Goal: Obtain resource: Download file/media

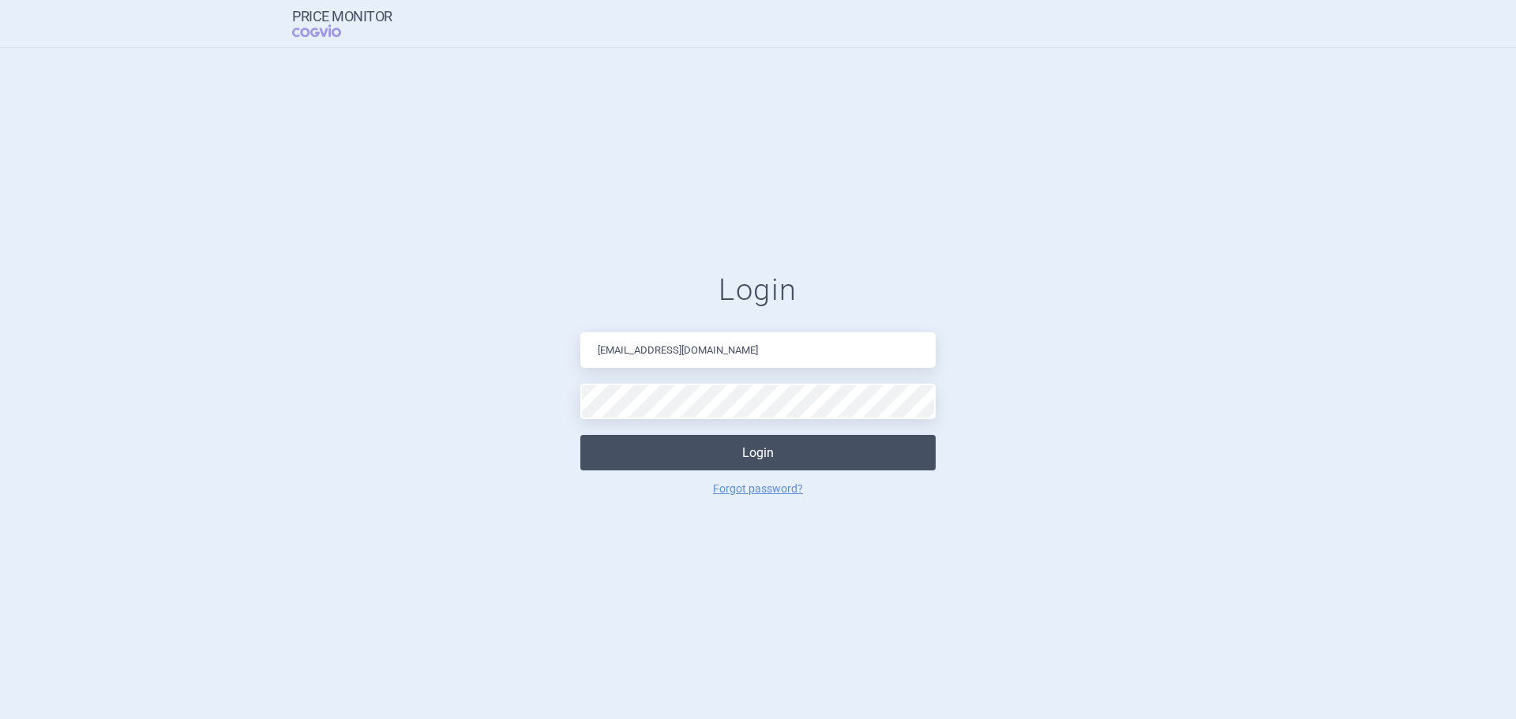
click at [703, 448] on button "Login" at bounding box center [757, 453] width 355 height 36
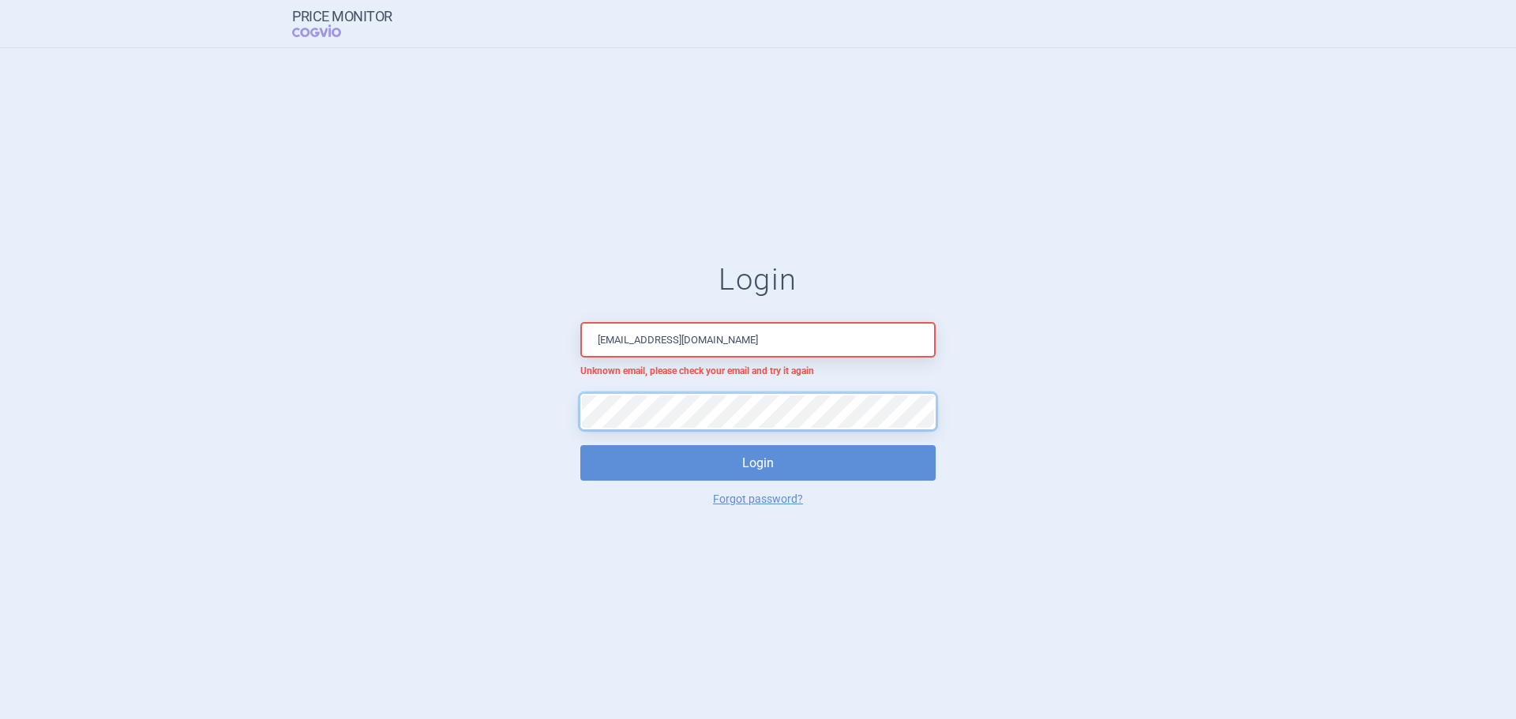
click at [512, 416] on form "[PERSON_NAME] [PERSON_NAME][EMAIL_ADDRESS][DOMAIN_NAME] Unknown email, please c…" at bounding box center [758, 383] width 1453 height 242
drag, startPoint x: 724, startPoint y: 338, endPoint x: 671, endPoint y: 343, distance: 53.1
click at [671, 343] on input "[EMAIL_ADDRESS][DOMAIN_NAME]" at bounding box center [757, 340] width 355 height 36
click at [737, 345] on input "[EMAIL_ADDRESS][DOMAIN_NAME]" at bounding box center [757, 340] width 355 height 36
click at [669, 339] on input "[EMAIL_ADDRESS][DOMAIN_NAME]" at bounding box center [757, 340] width 355 height 36
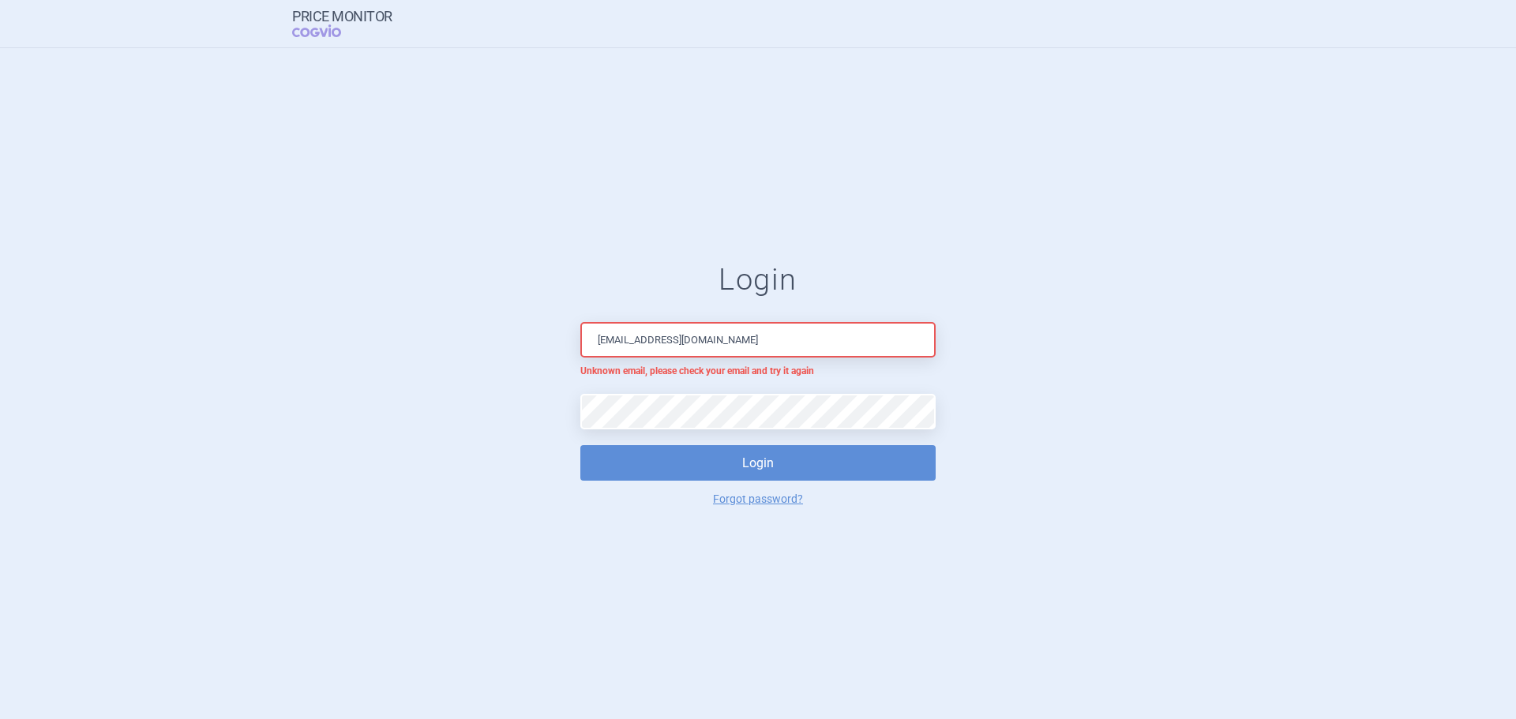
click at [950, 401] on form "[PERSON_NAME] [PERSON_NAME][EMAIL_ADDRESS][DOMAIN_NAME] Unknown email, please c…" at bounding box center [758, 383] width 1453 height 242
click at [721, 334] on input "[EMAIL_ADDRESS][DOMAIN_NAME]" at bounding box center [757, 340] width 355 height 36
type input "[PERSON_NAME][EMAIL_ADDRESS][DOMAIN_NAME]"
click at [536, 430] on form "Login [PERSON_NAME][EMAIL_ADDRESS][DOMAIN_NAME] Unknown email, please check you…" at bounding box center [758, 383] width 1453 height 242
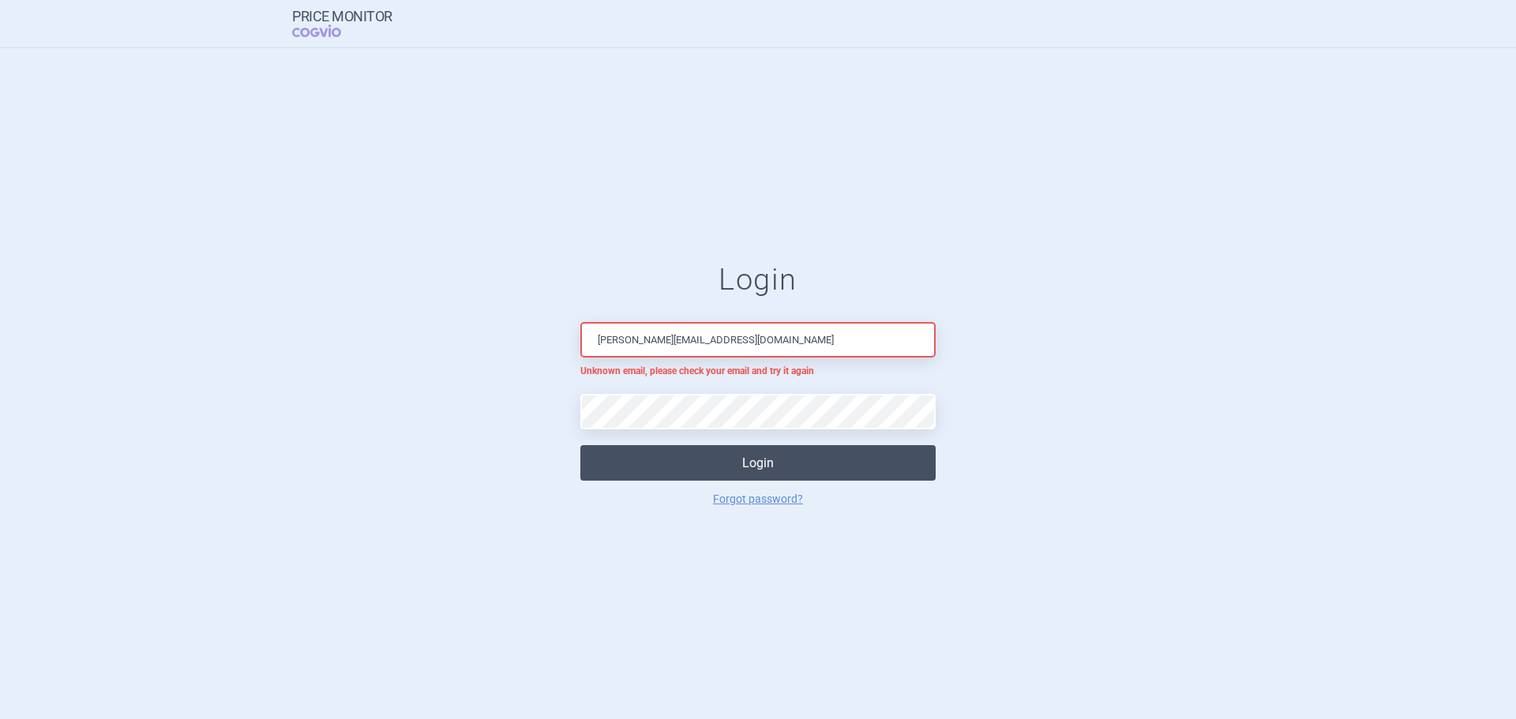
click at [669, 452] on button "Login" at bounding box center [757, 463] width 355 height 36
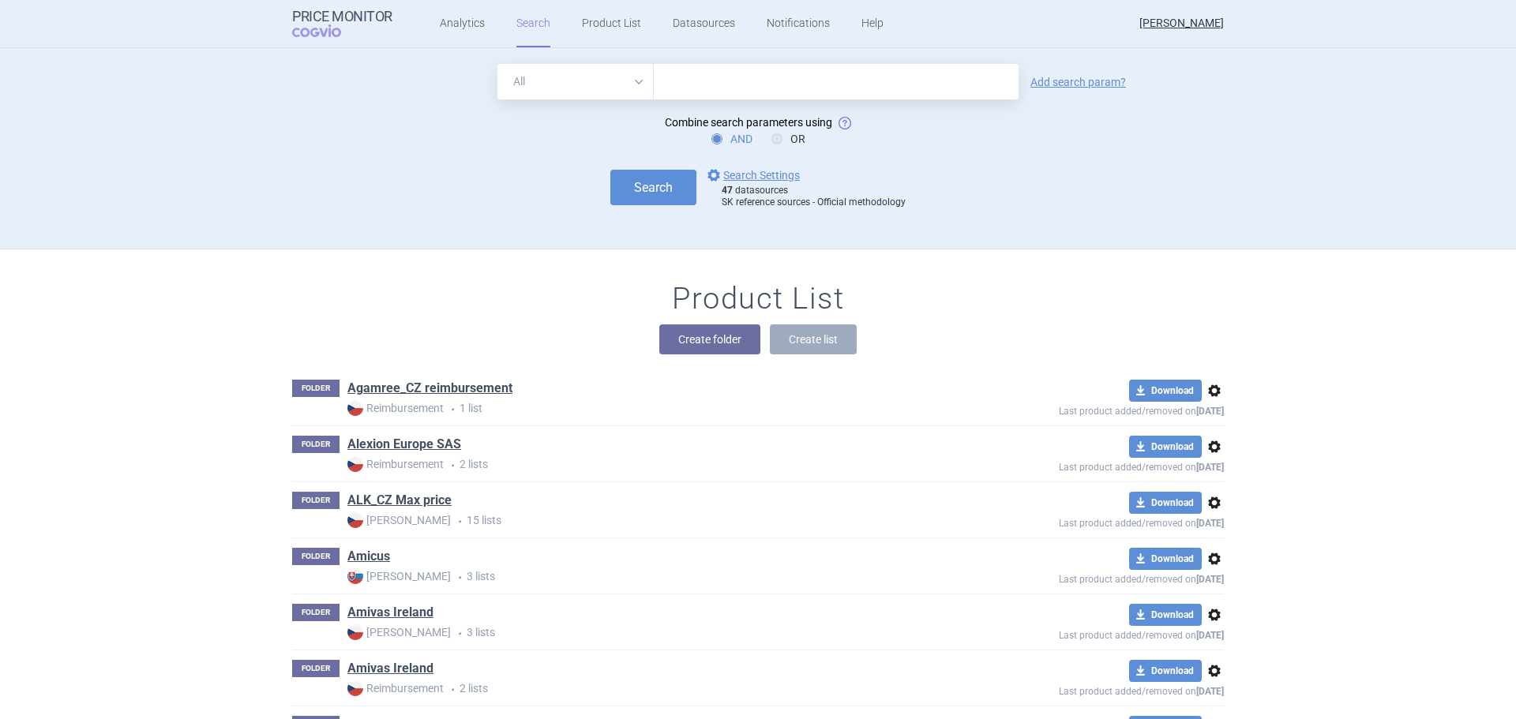
click at [686, 72] on input "text" at bounding box center [836, 82] width 365 height 36
type input "[MEDICAL_DATA] olpha"
click at [659, 178] on button "Search" at bounding box center [653, 188] width 86 height 36
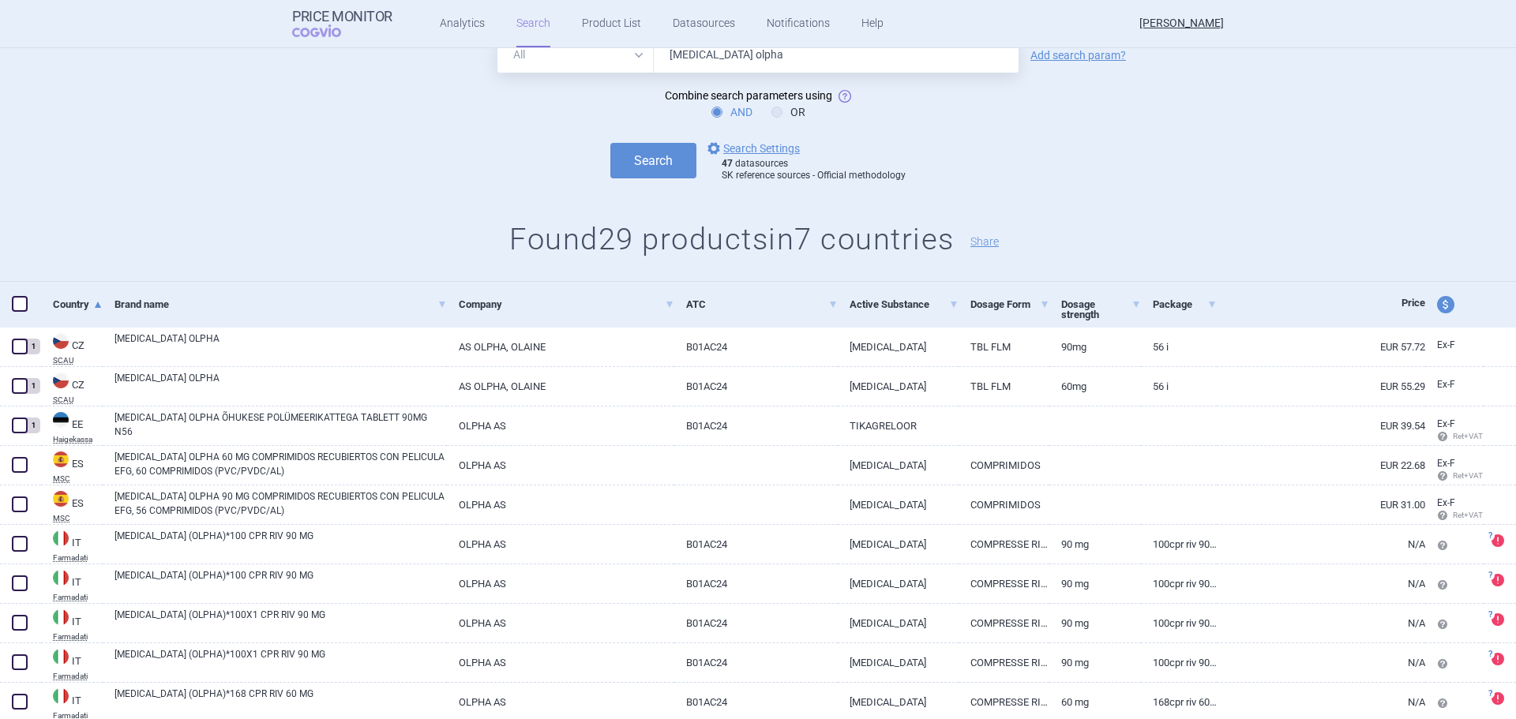
scroll to position [158, 0]
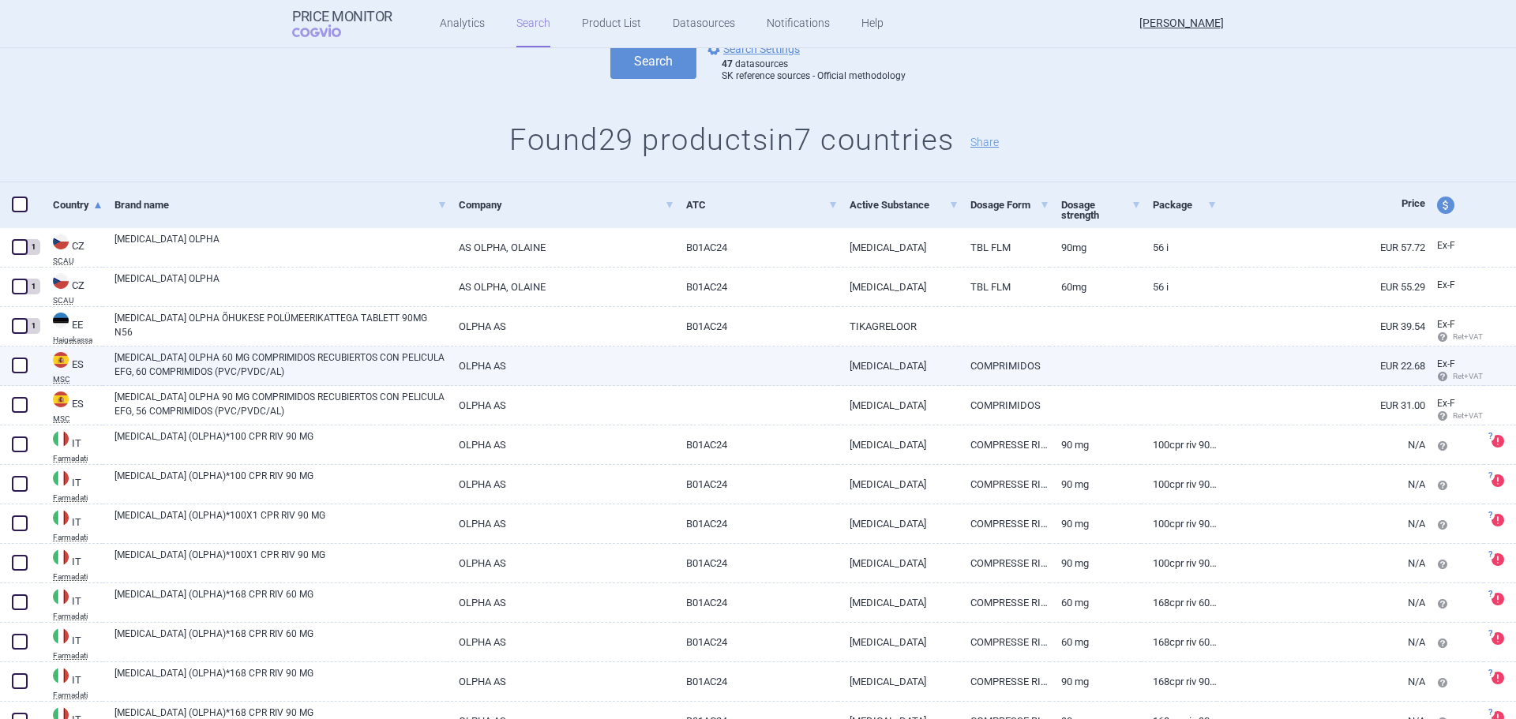
click at [18, 368] on span at bounding box center [20, 366] width 16 height 16
checkbox input "true"
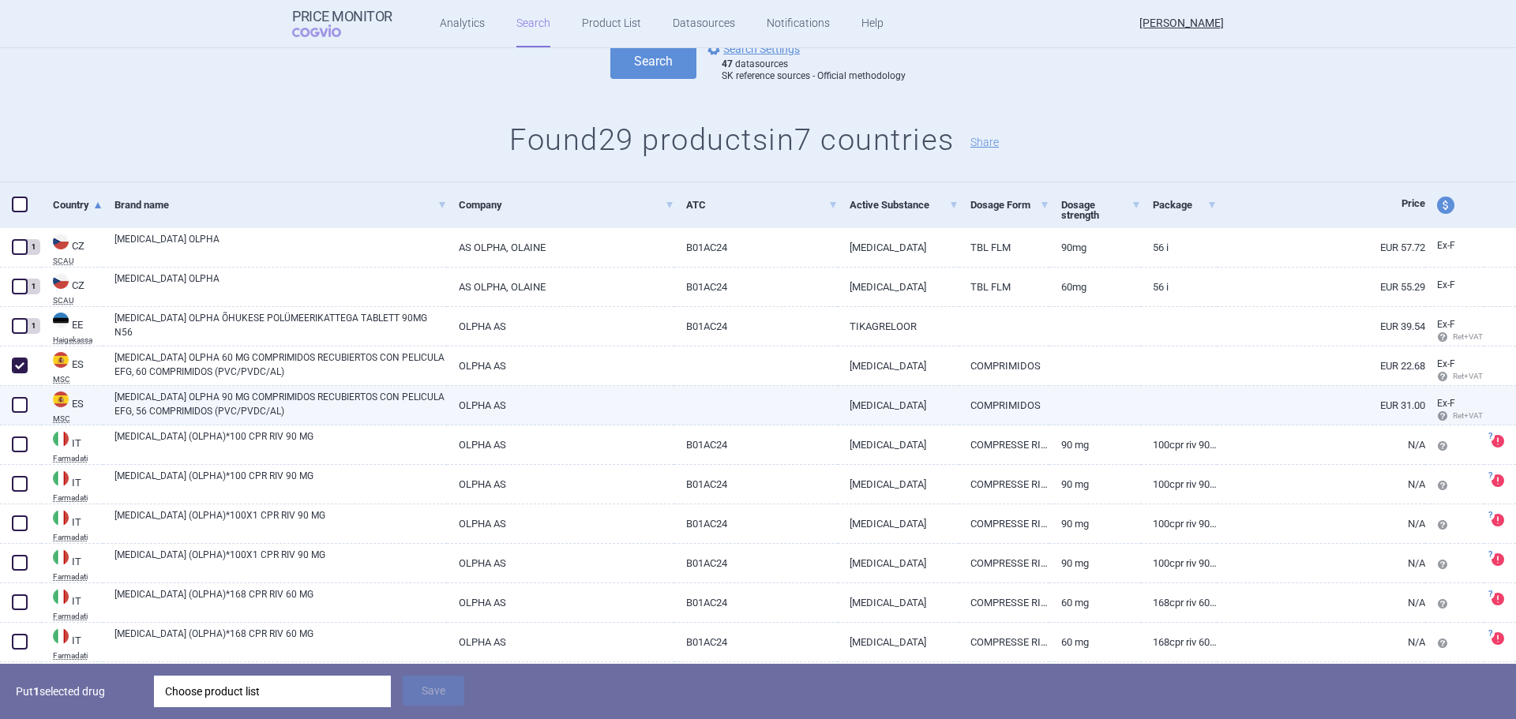
click at [20, 399] on span at bounding box center [20, 405] width 16 height 16
checkbox input "true"
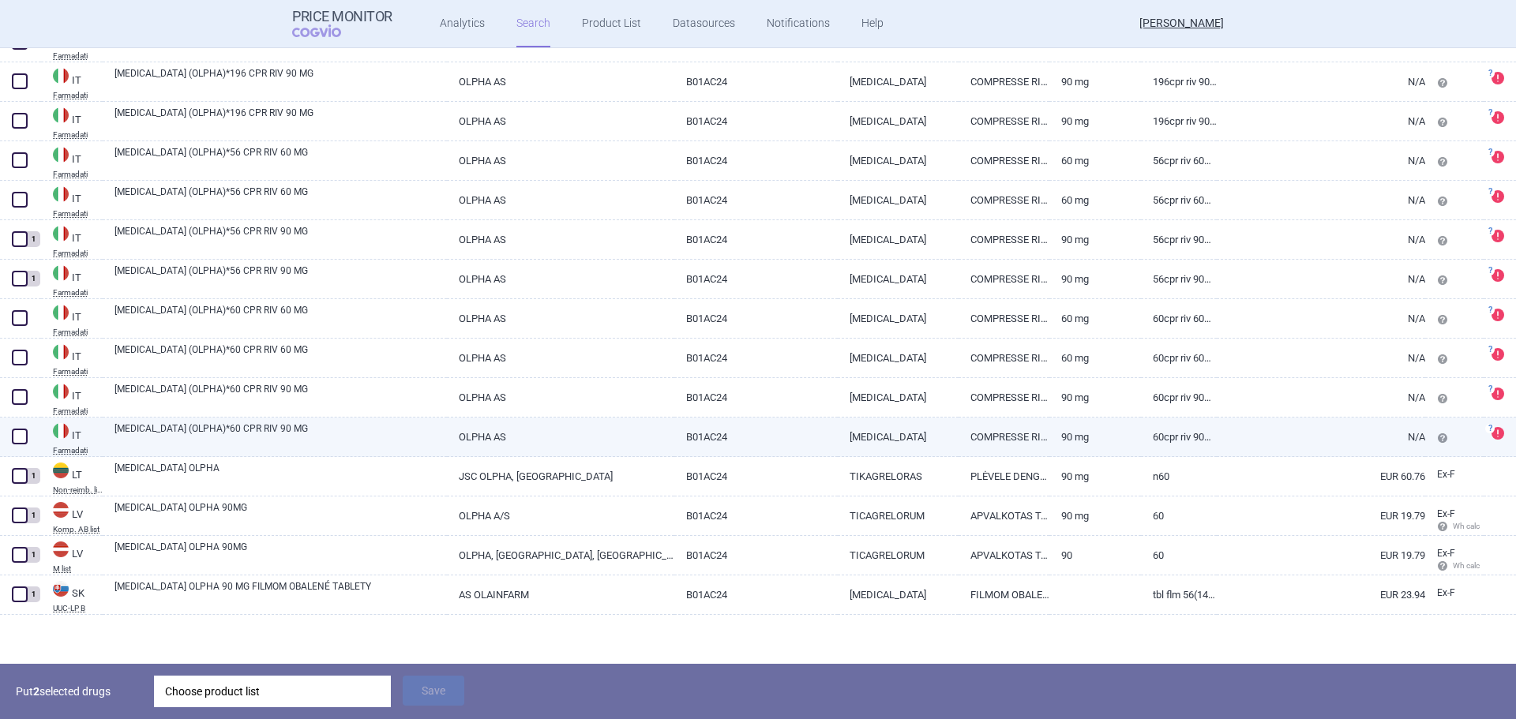
scroll to position [918, 0]
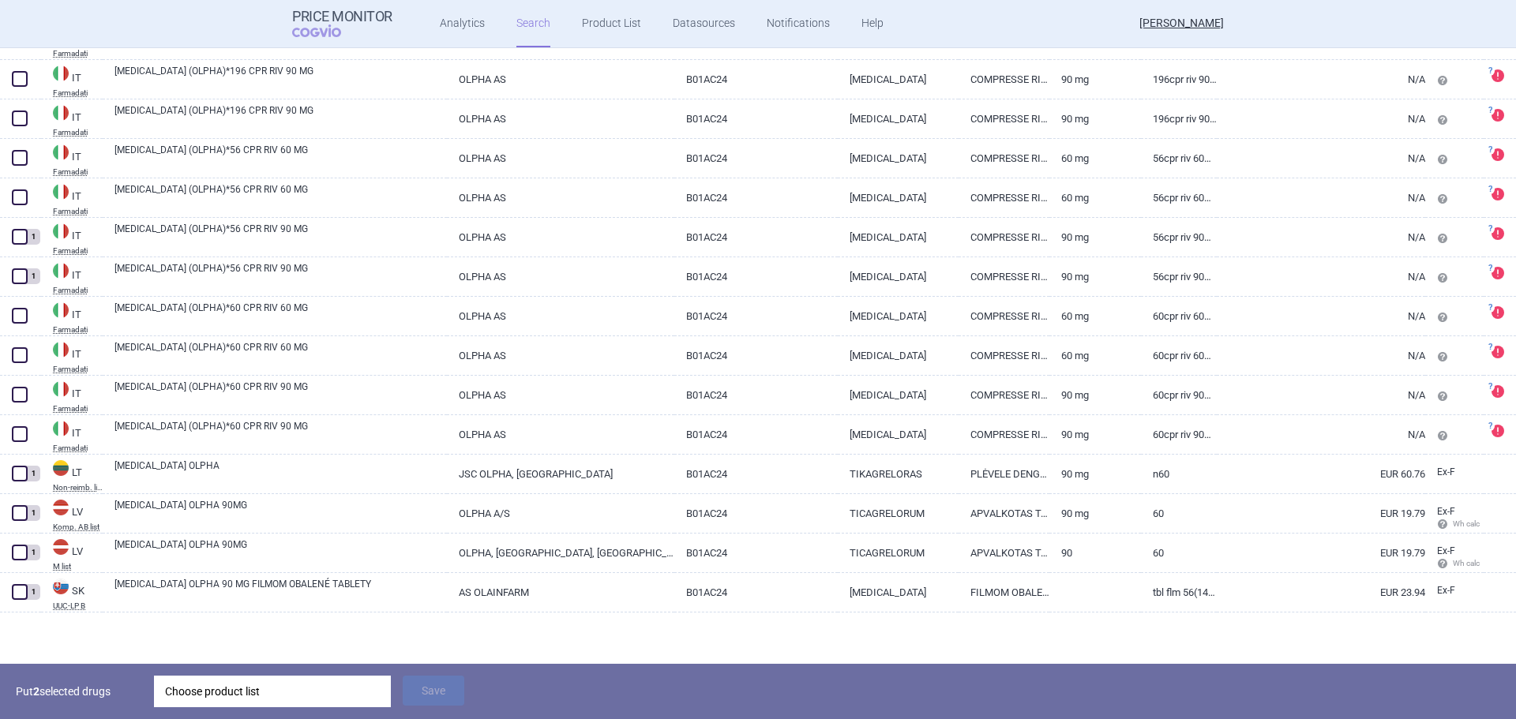
click at [194, 701] on div "Choose product list" at bounding box center [272, 692] width 215 height 32
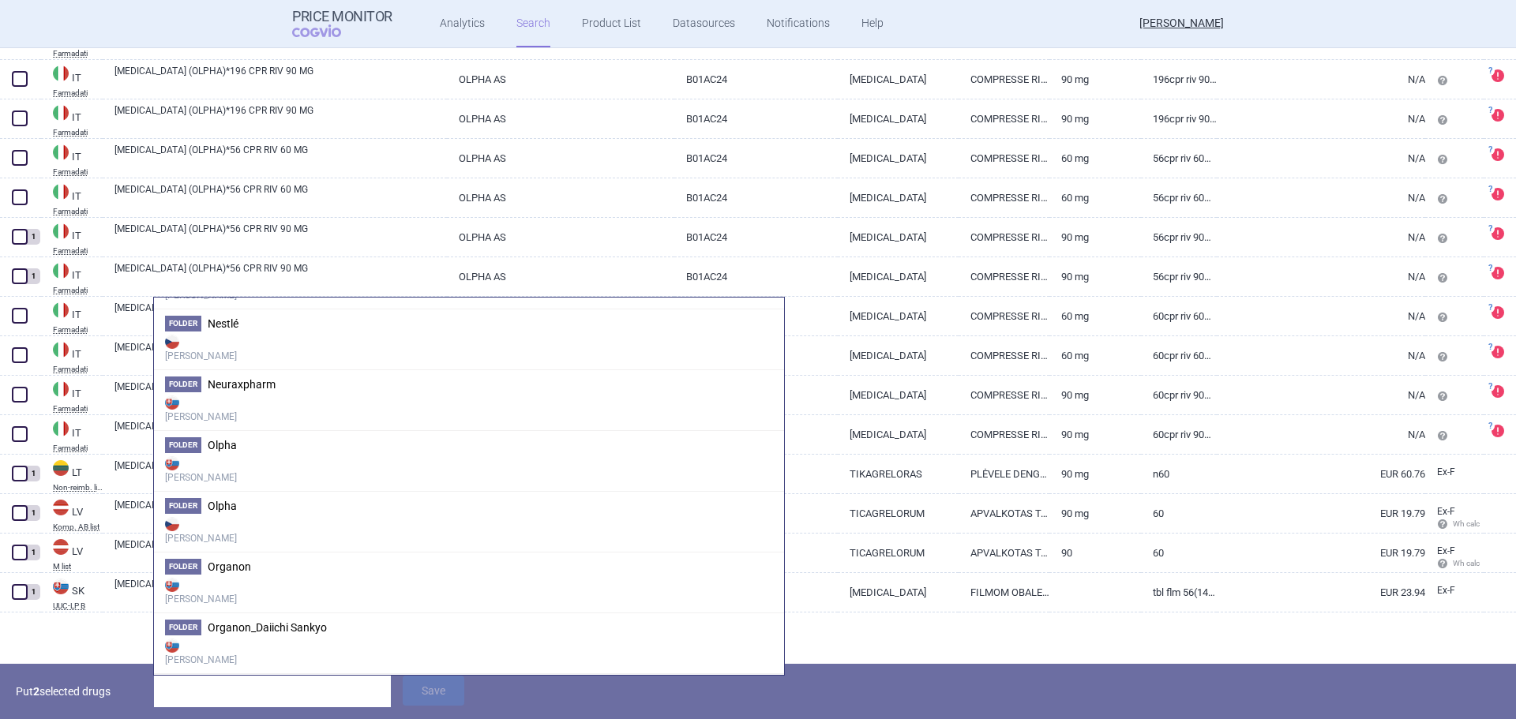
scroll to position [2684, 0]
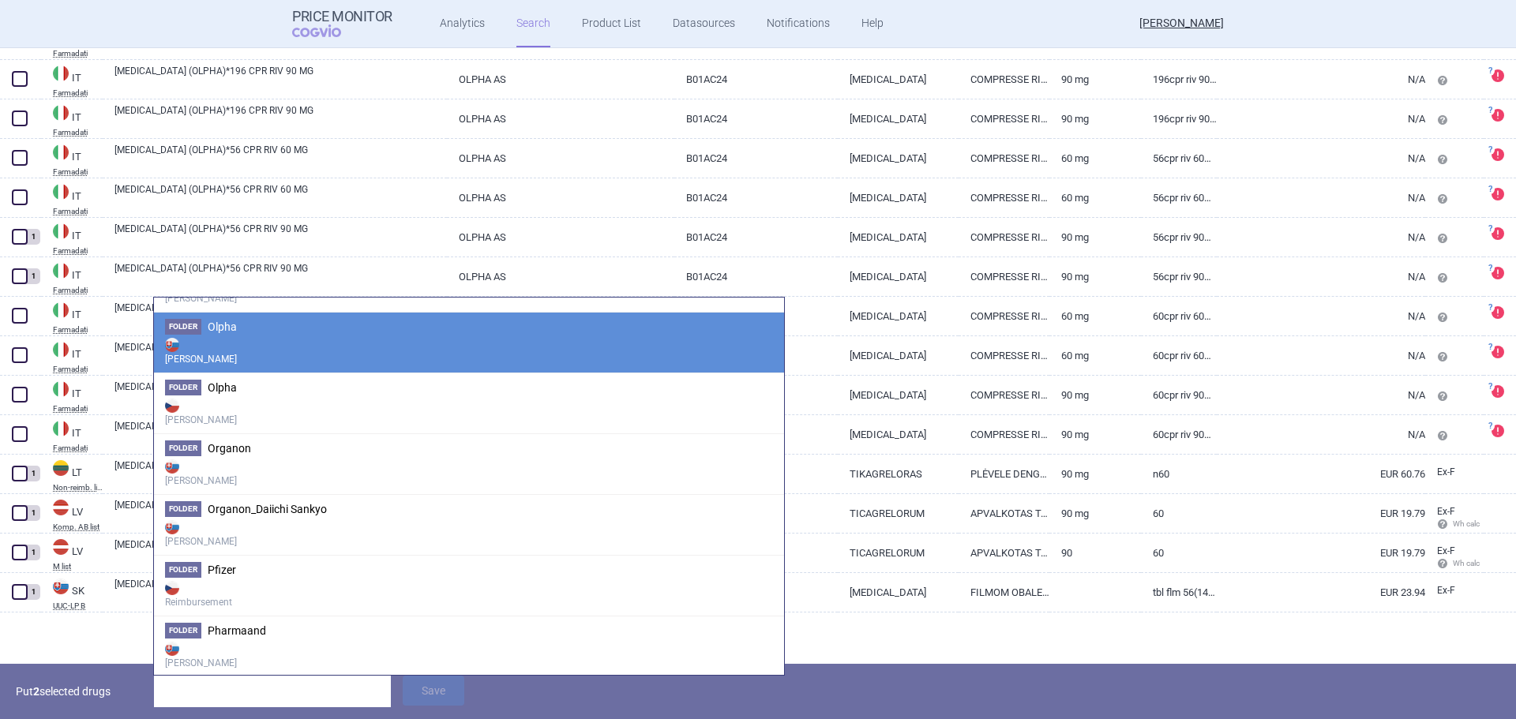
click at [204, 350] on strong "[PERSON_NAME]" at bounding box center [469, 351] width 608 height 32
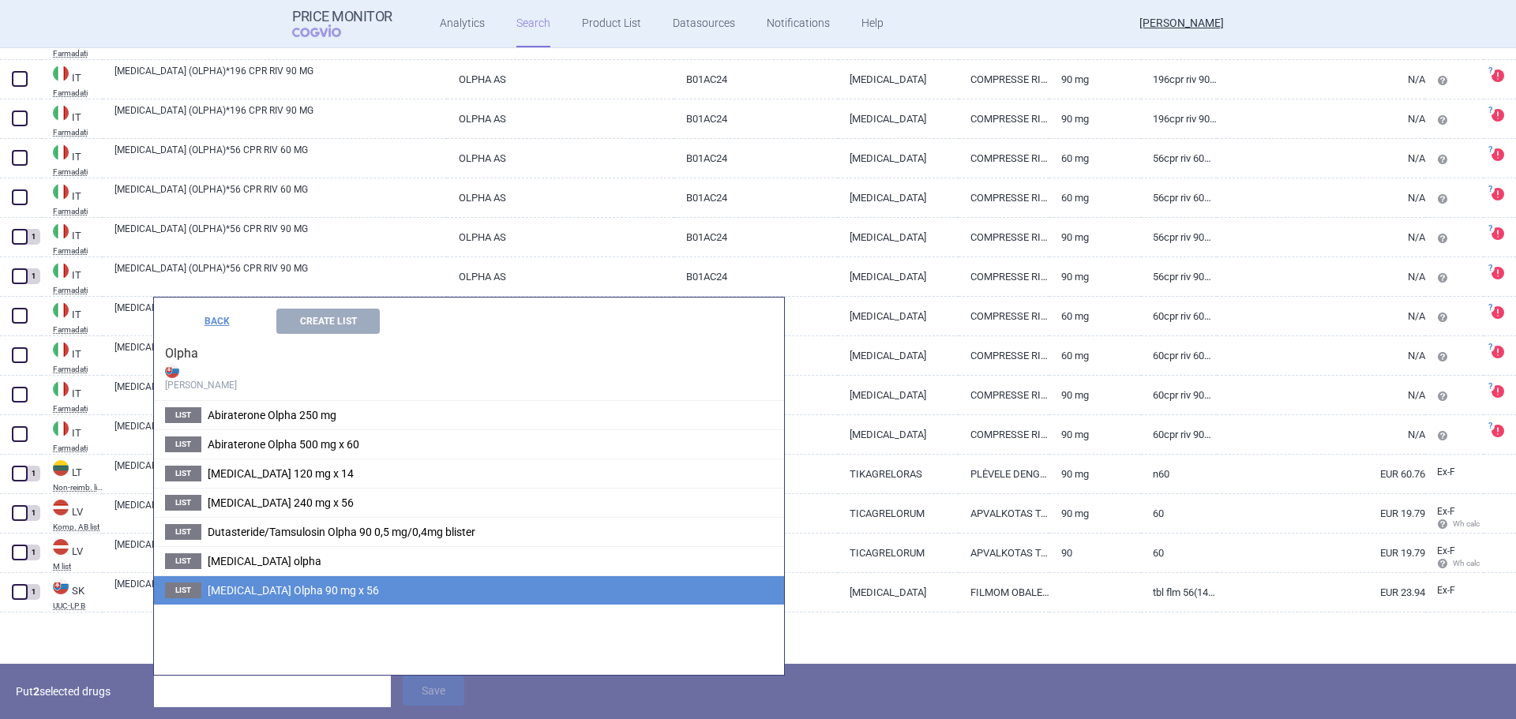
click at [243, 596] on span "[MEDICAL_DATA] Olpha 90 mg x 56" at bounding box center [293, 590] width 171 height 13
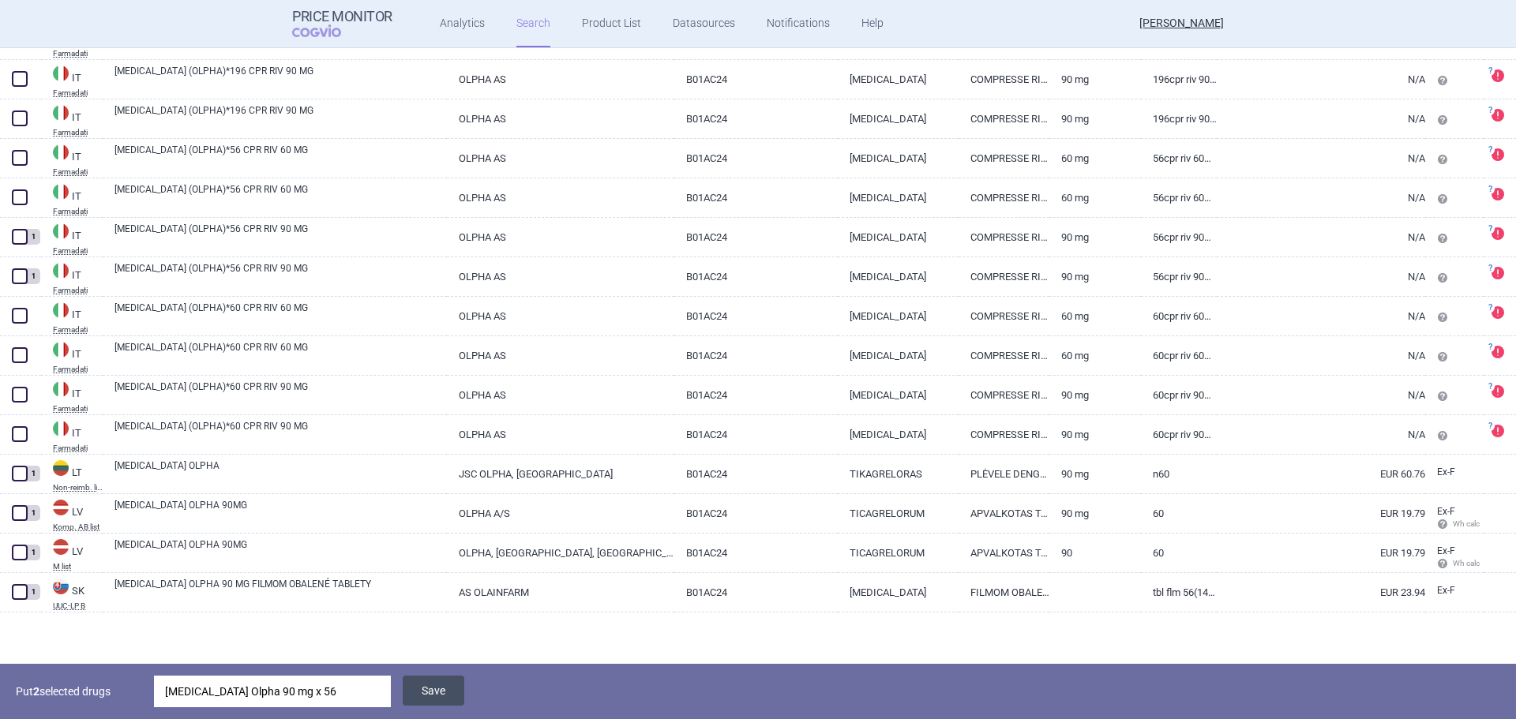
click at [426, 684] on button "Save" at bounding box center [434, 691] width 62 height 30
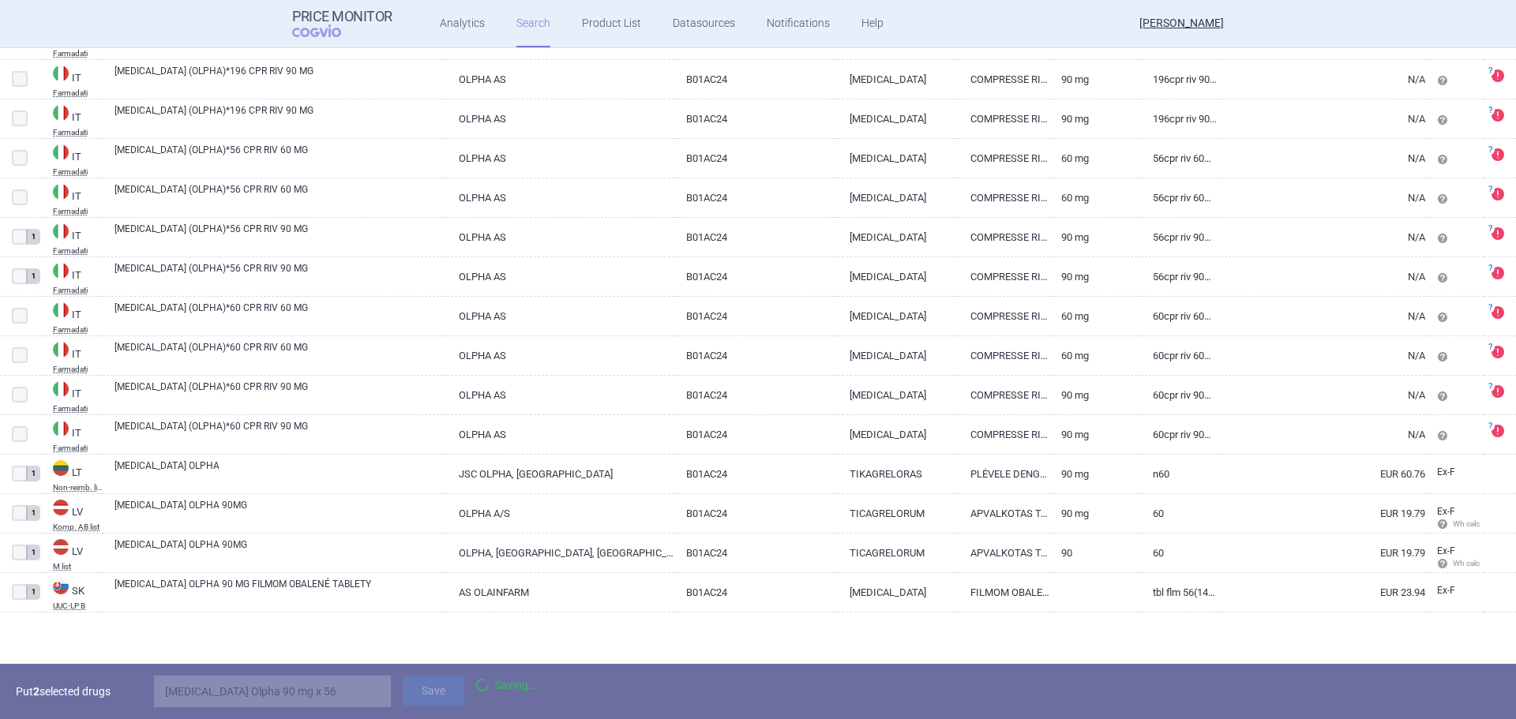
scroll to position [863, 0]
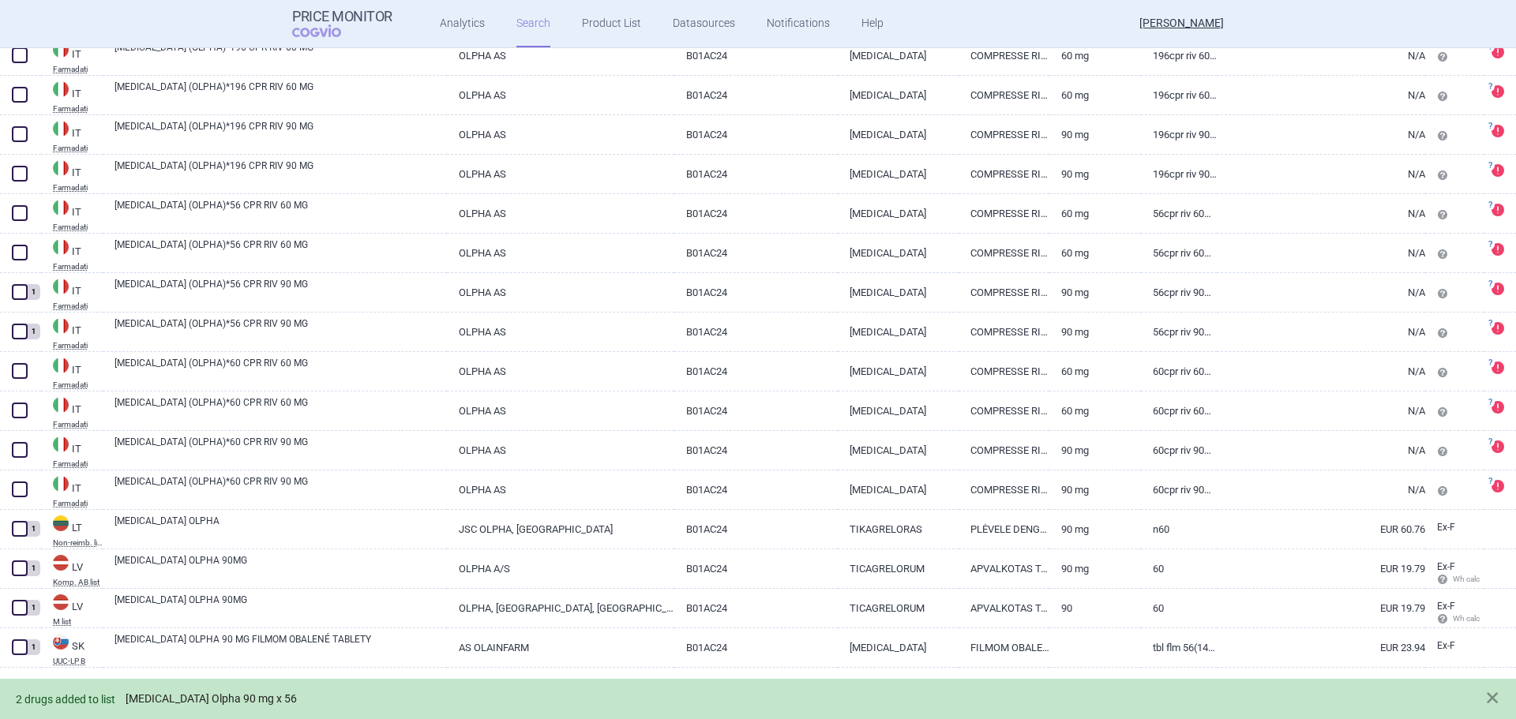
click at [226, 695] on link "[MEDICAL_DATA] Olpha 90 mg x 56" at bounding box center [211, 698] width 171 height 13
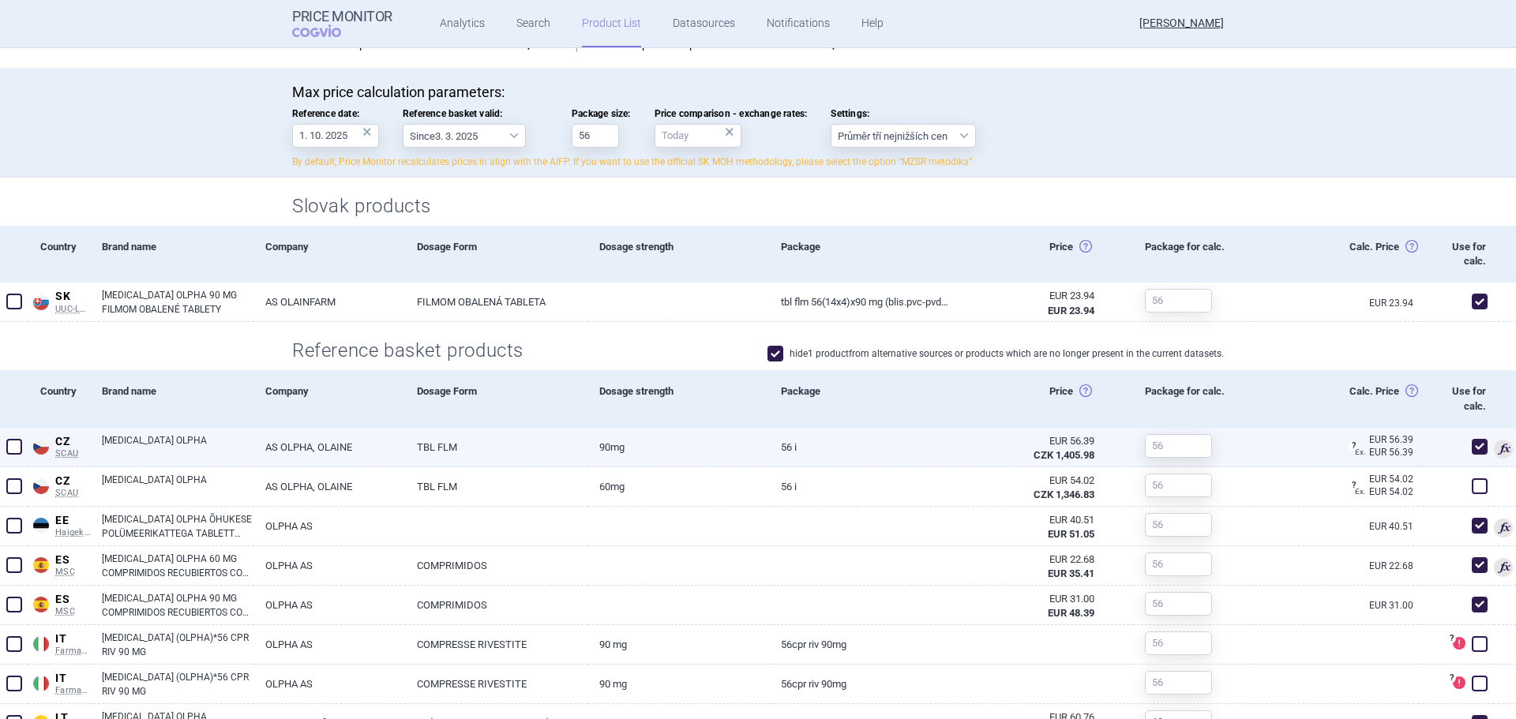
scroll to position [395, 0]
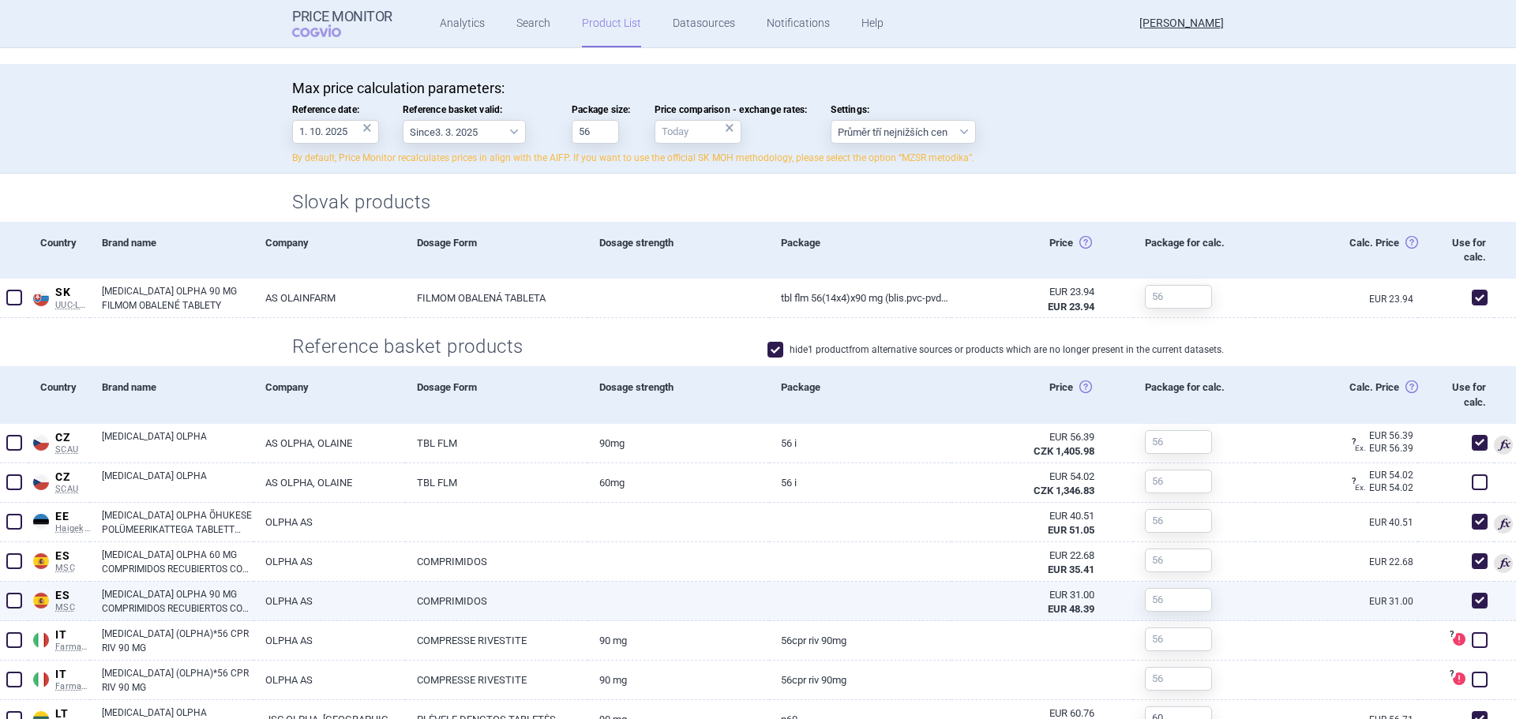
click at [216, 614] on link "[MEDICAL_DATA] OLPHA 90 MG COMPRIMIDOS RECUBIERTOS CON PELICULA EFG, 56 COMPRIM…" at bounding box center [178, 601] width 152 height 28
select select "EUR"
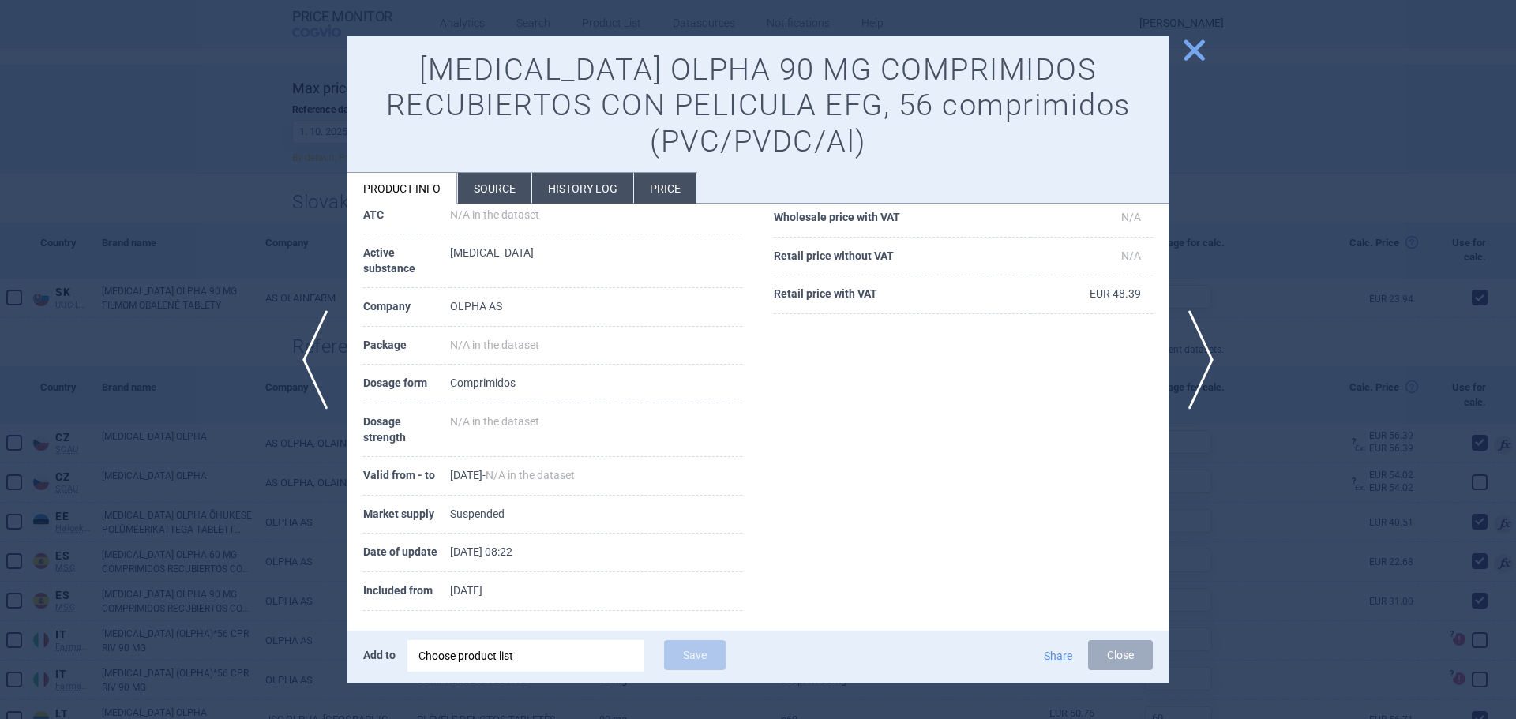
scroll to position [193, 0]
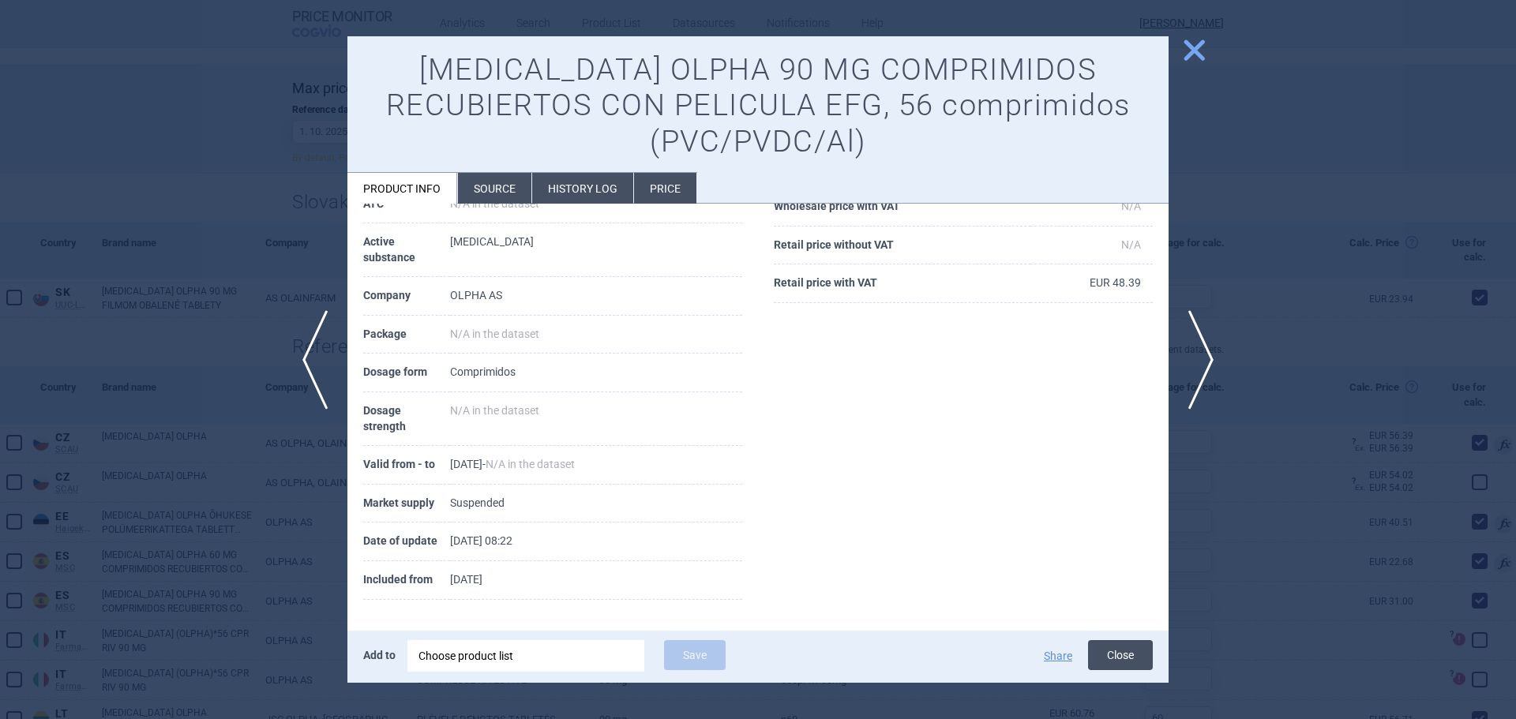
click at [1093, 660] on button "Close" at bounding box center [1120, 655] width 65 height 30
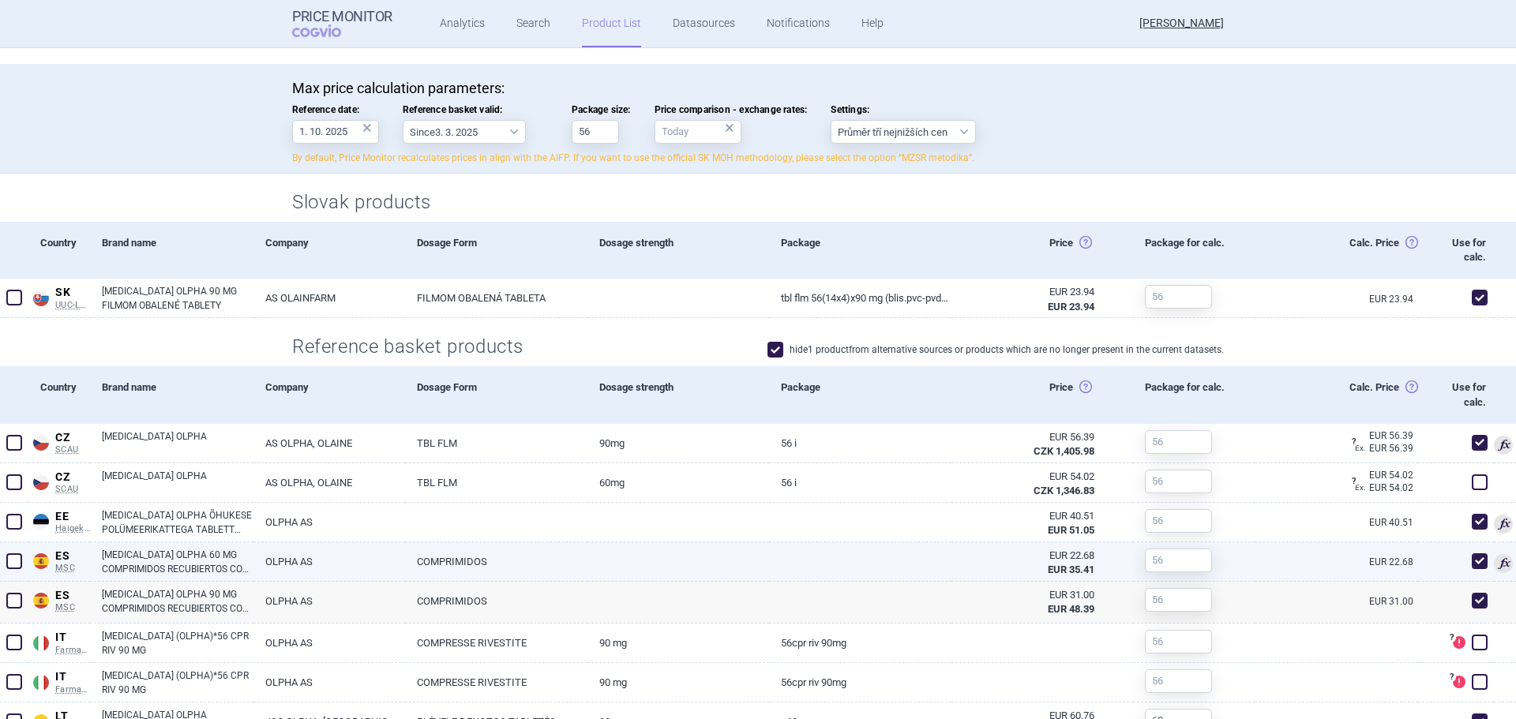
click at [1472, 560] on span at bounding box center [1480, 561] width 16 height 16
checkbox input "false"
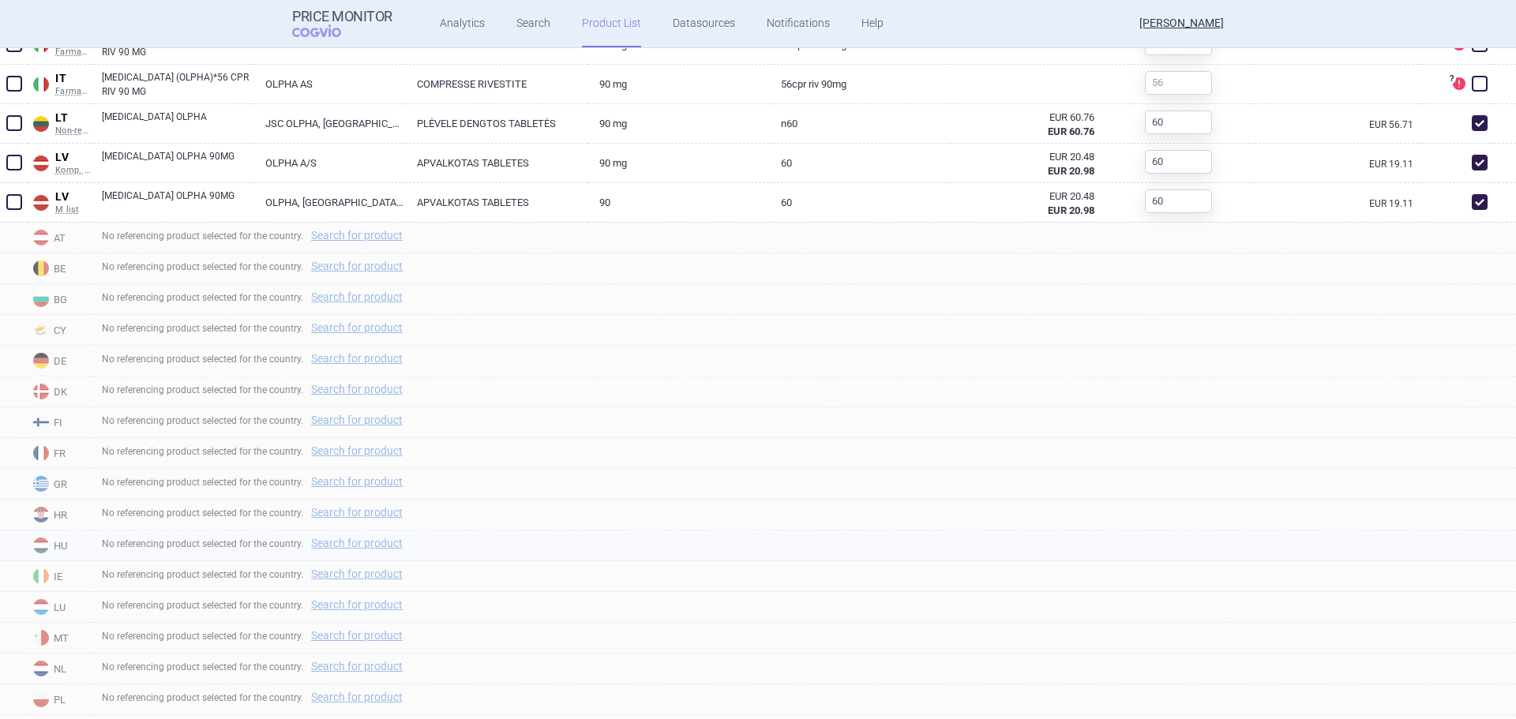
scroll to position [1026, 0]
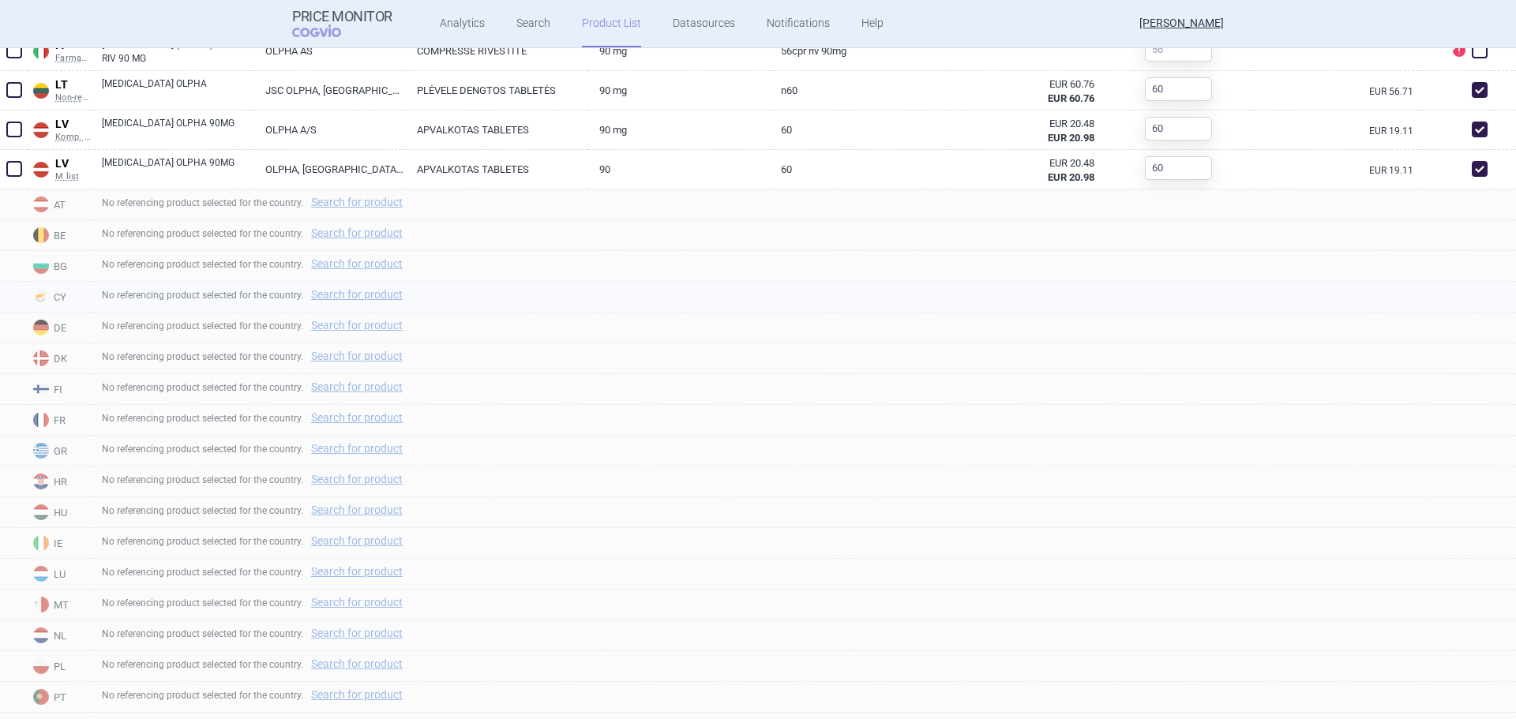
drag, startPoint x: 758, startPoint y: 287, endPoint x: 748, endPoint y: 283, distance: 11.0
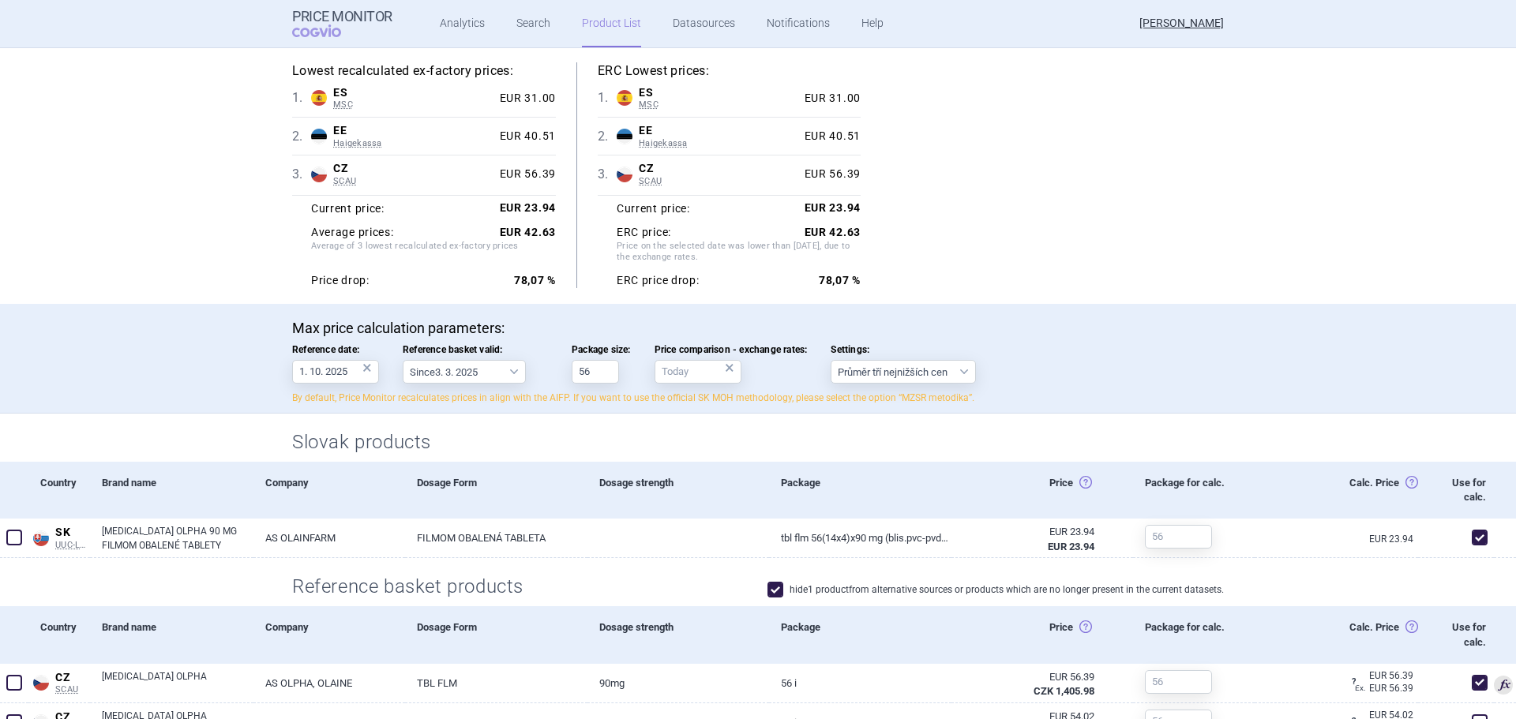
scroll to position [0, 0]
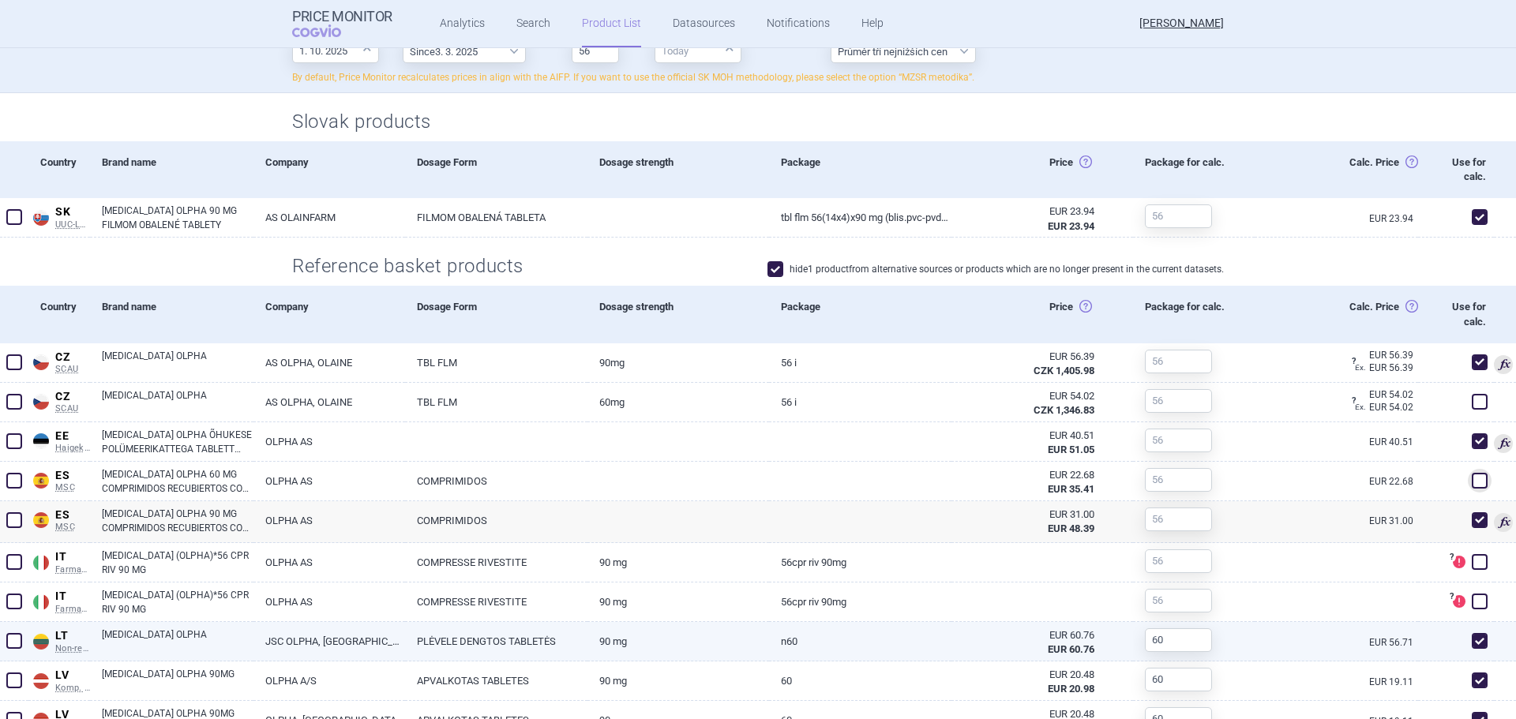
scroll to position [474, 0]
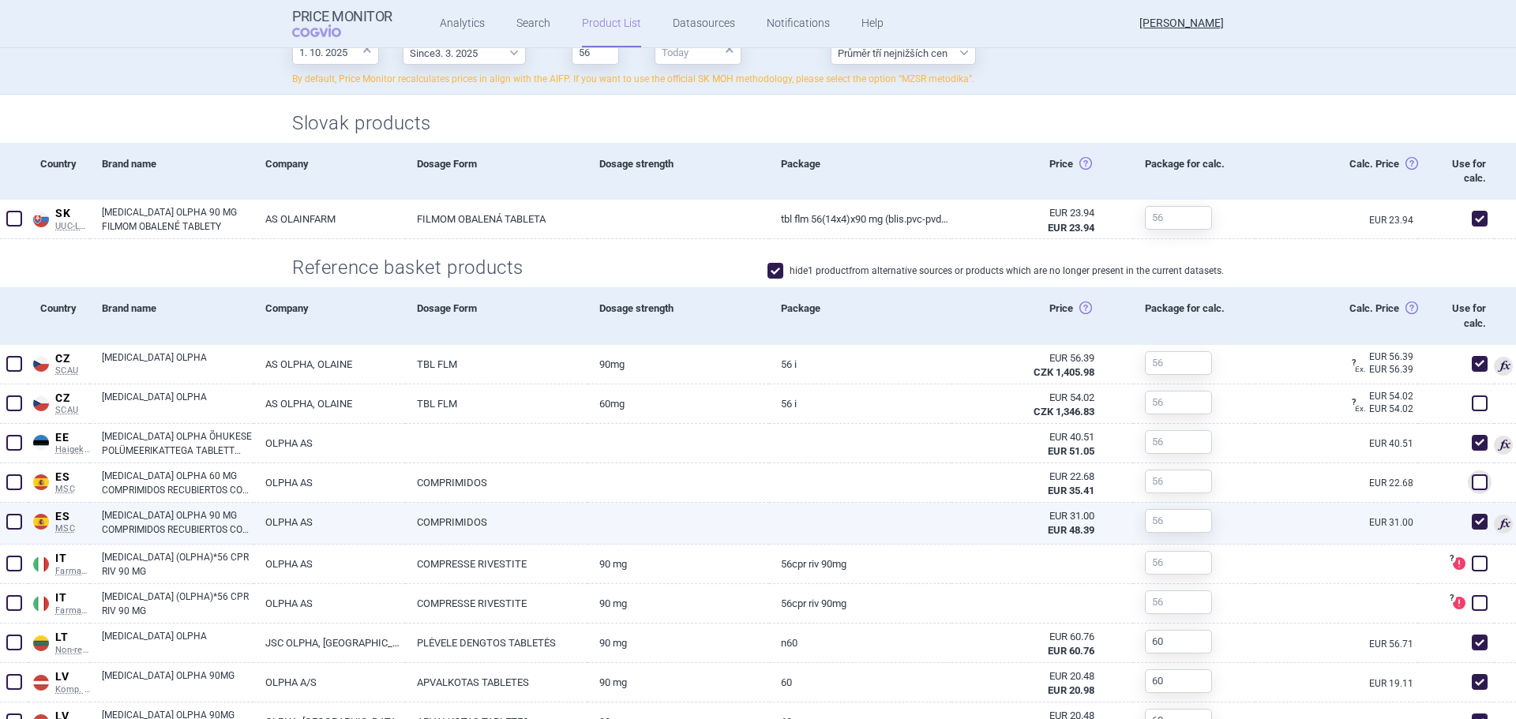
click at [172, 522] on link "[MEDICAL_DATA] OLPHA 90 MG COMPRIMIDOS RECUBIERTOS CON PELICULA EFG, 56 COMPRIM…" at bounding box center [178, 522] width 152 height 28
select select "EUR"
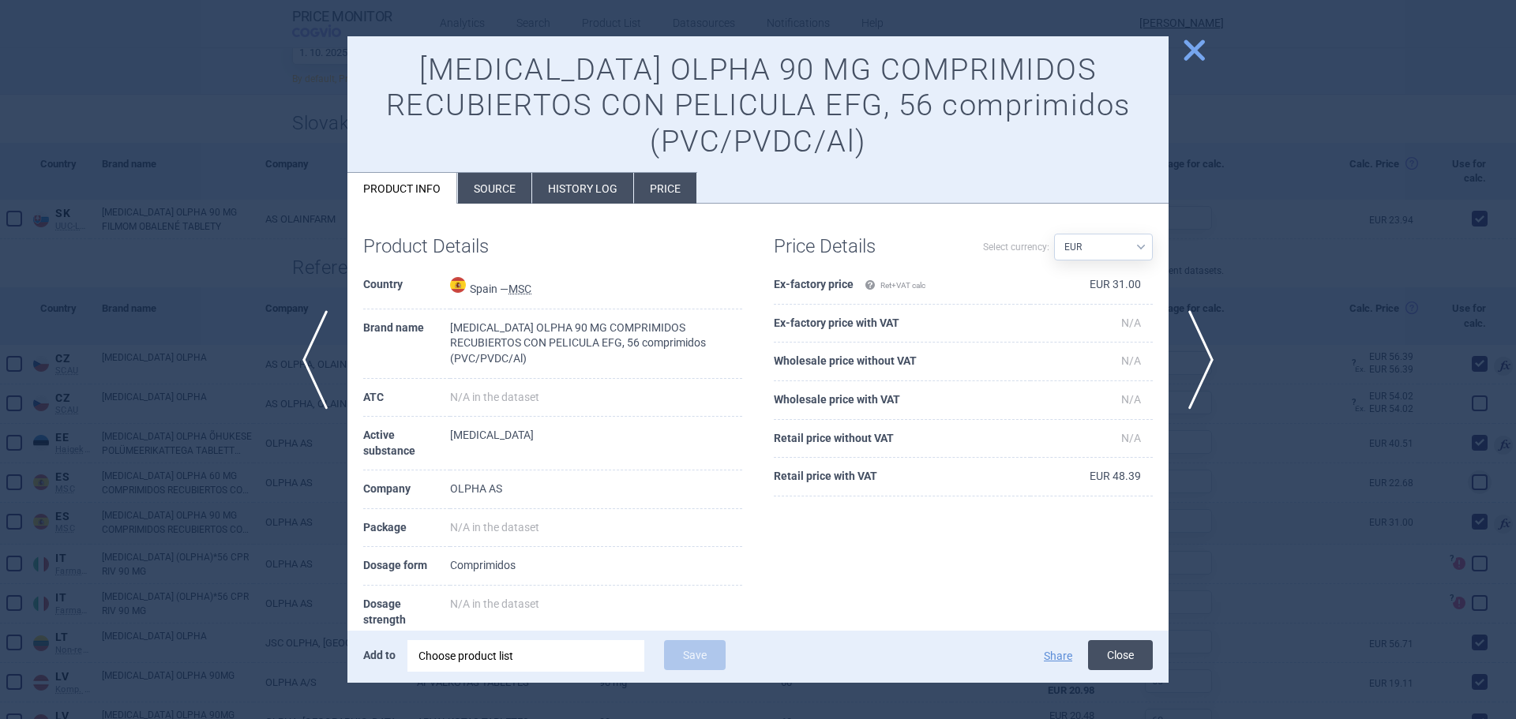
click at [1139, 653] on button "Close" at bounding box center [1120, 655] width 65 height 30
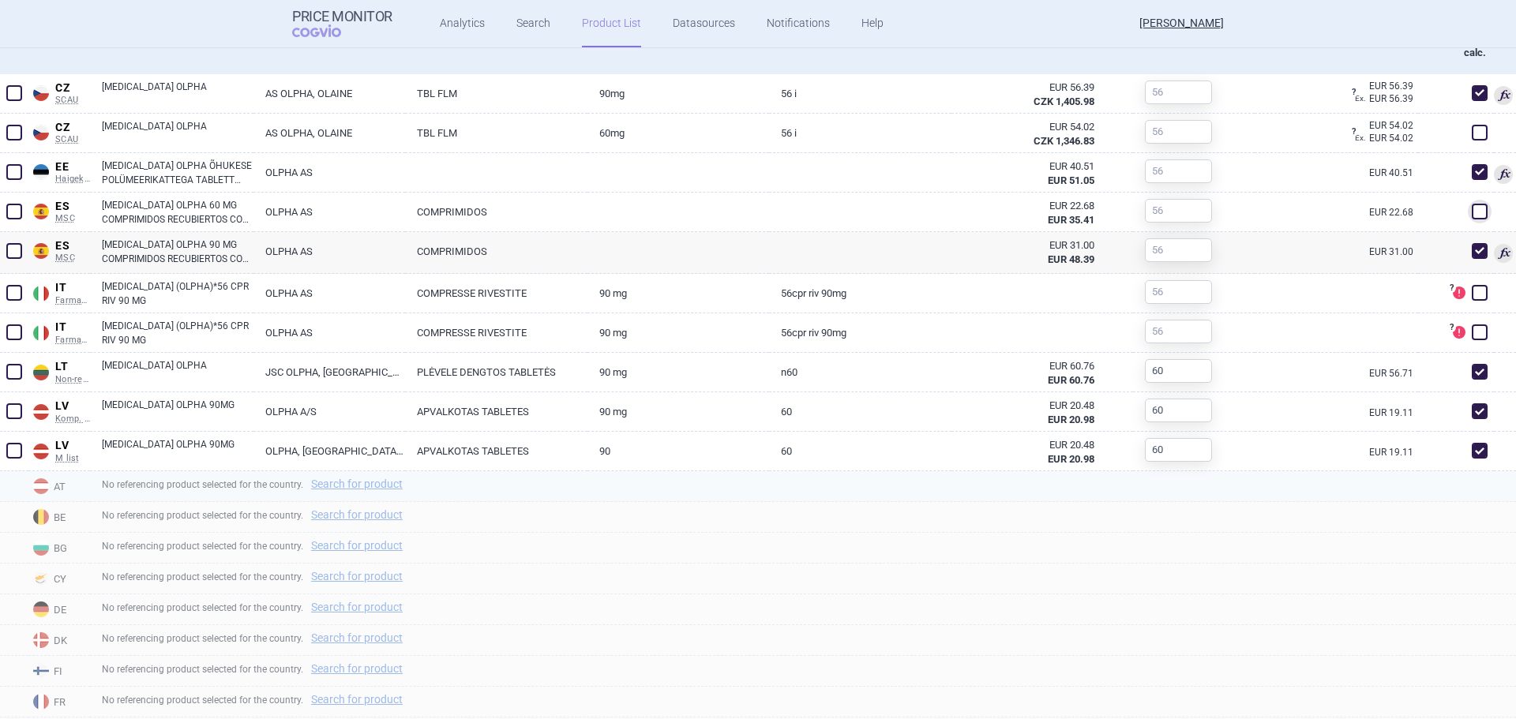
scroll to position [757, 0]
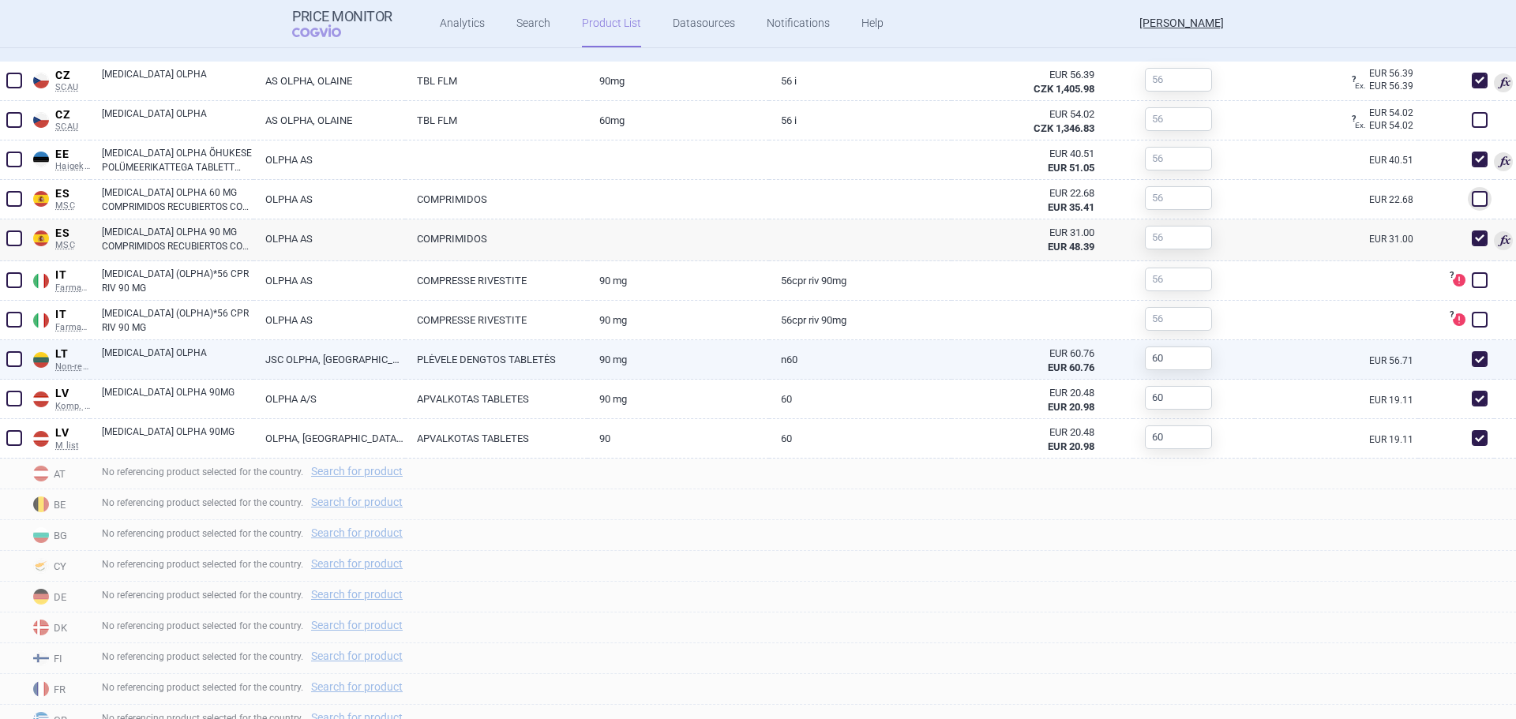
click at [1472, 362] on span at bounding box center [1480, 359] width 16 height 16
checkbox input "false"
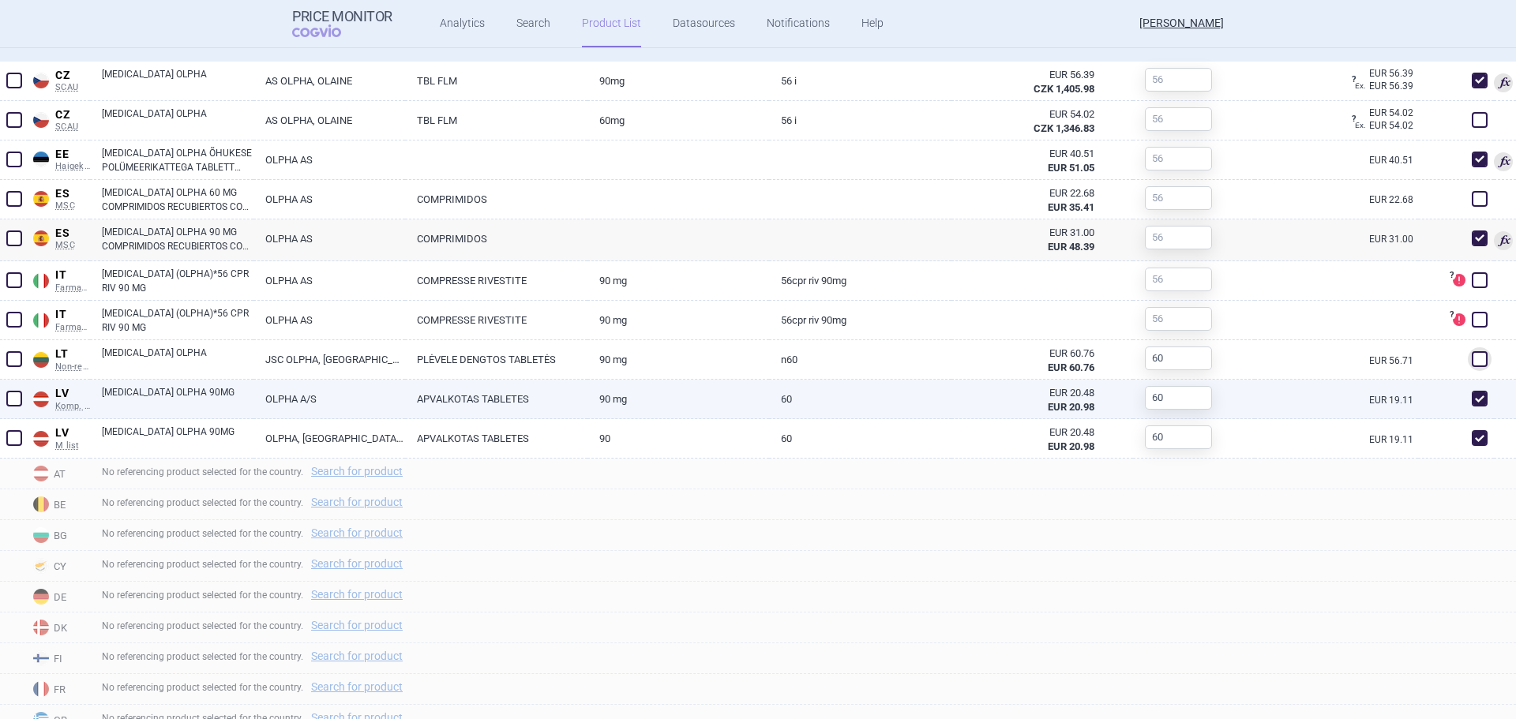
click at [1472, 396] on span at bounding box center [1480, 399] width 16 height 16
checkbox input "false"
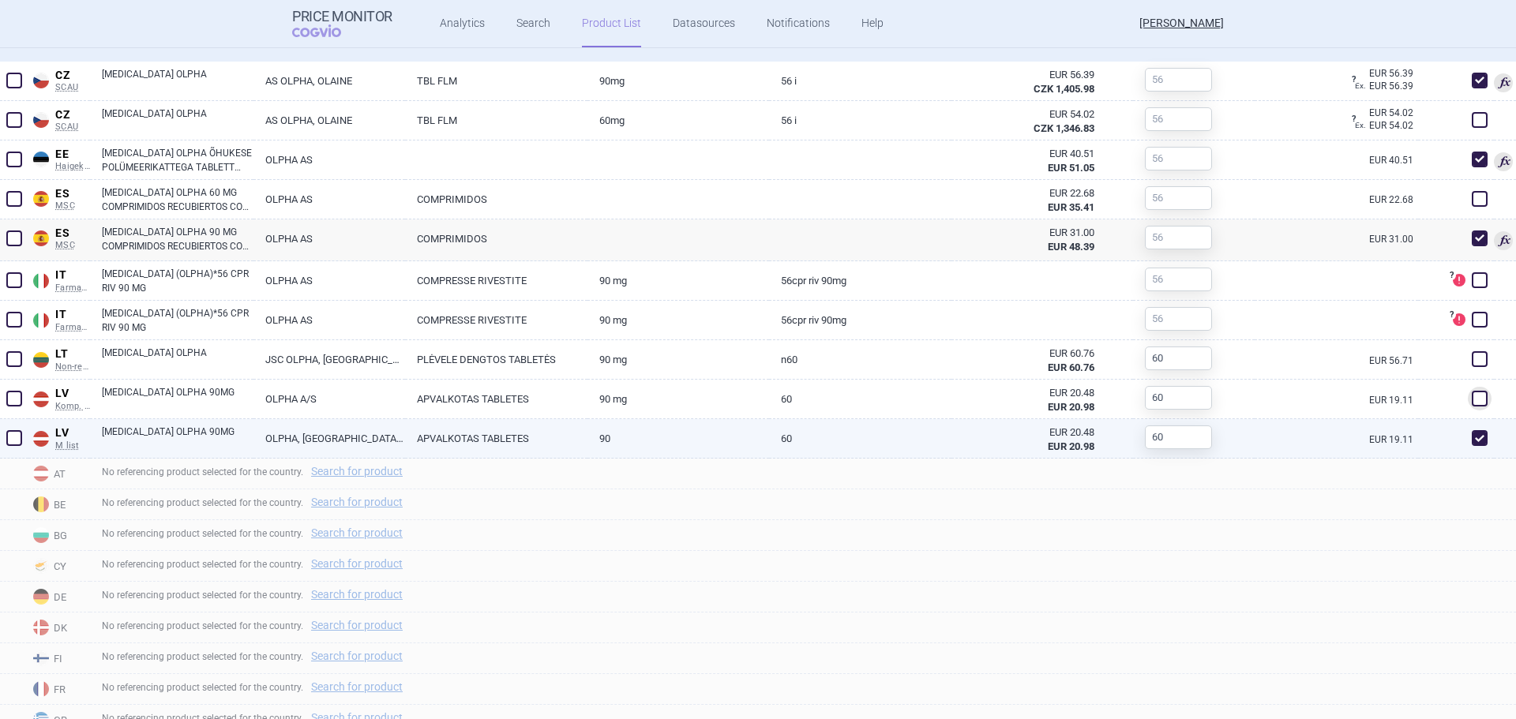
click at [1472, 437] on span at bounding box center [1480, 438] width 16 height 16
checkbox input "false"
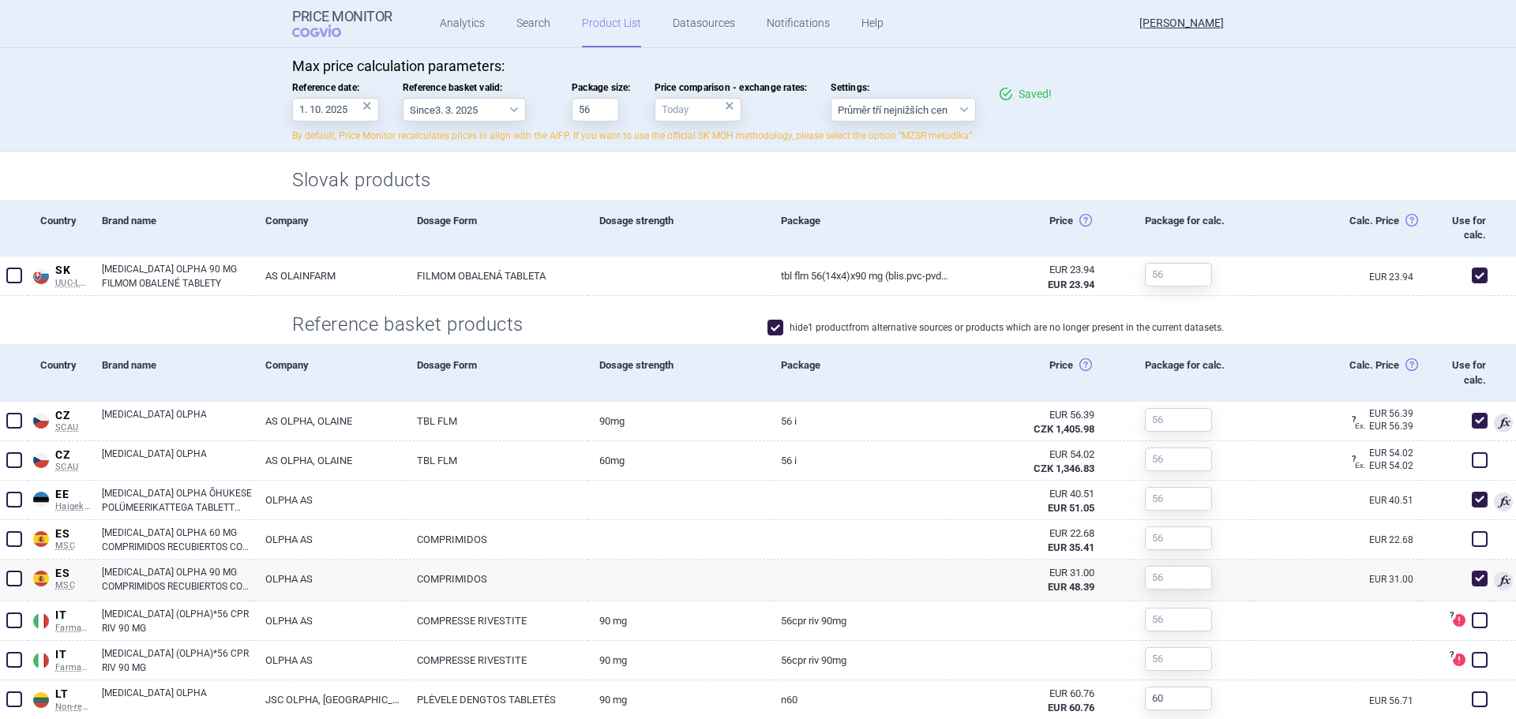
scroll to position [520, 0]
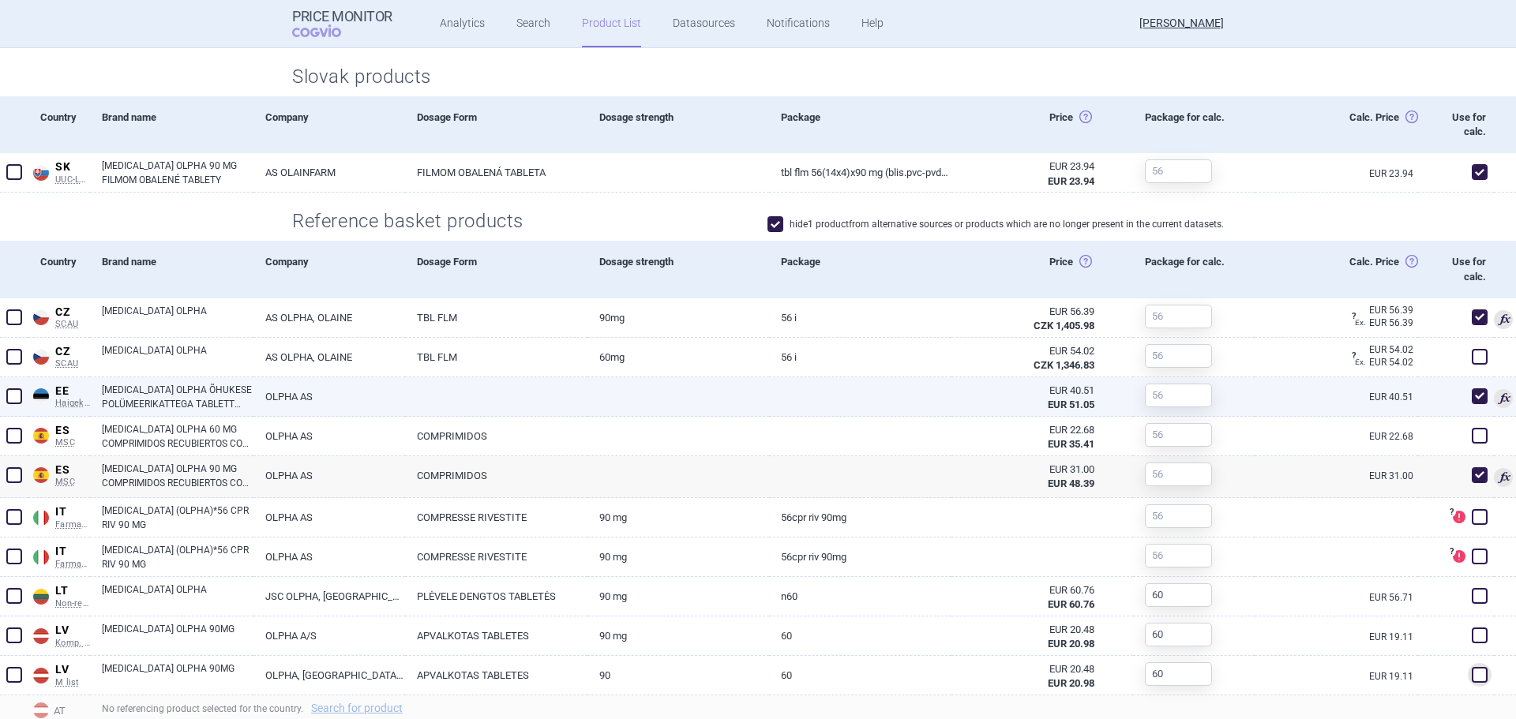
click at [202, 388] on link "[MEDICAL_DATA] OLPHA ÕHUKESE POLÜMEERIKATTEGA TABLETT 90MG N56" at bounding box center [178, 397] width 152 height 28
select select "EUR"
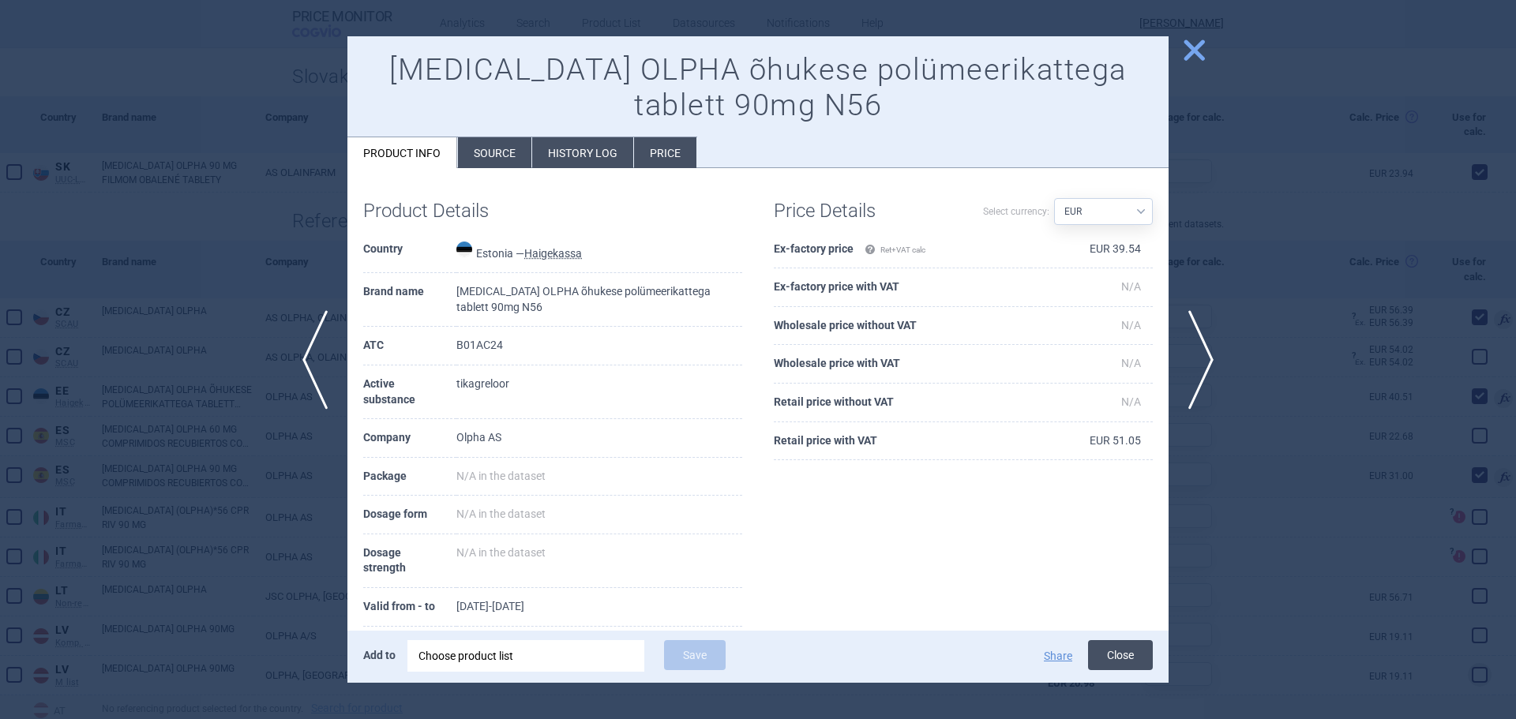
click at [1109, 646] on button "Close" at bounding box center [1120, 655] width 65 height 30
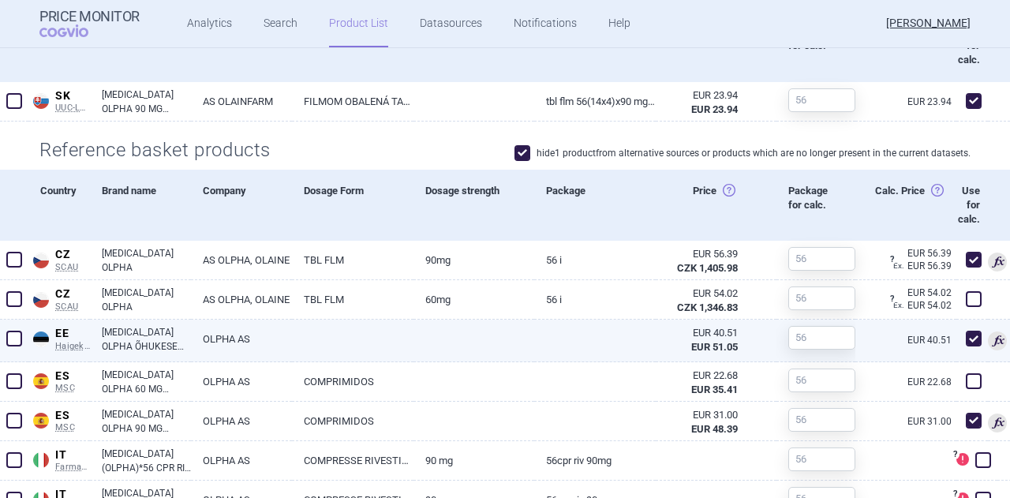
scroll to position [632, 0]
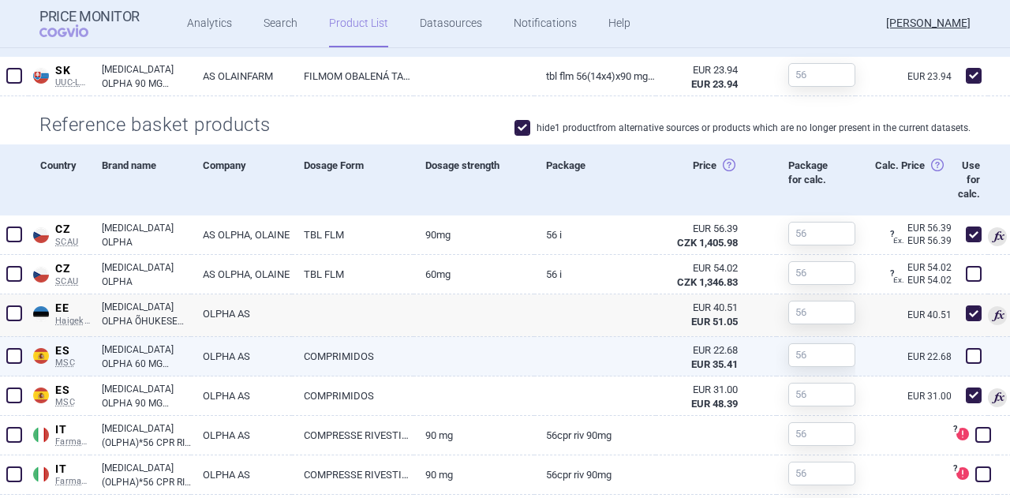
click at [156, 358] on link "[MEDICAL_DATA] OLPHA 60 MG COMPRIMIDOS RECUBIERTOS CON PELICULA EFG, 60 COMPRIM…" at bounding box center [146, 357] width 89 height 28
select select "EUR"
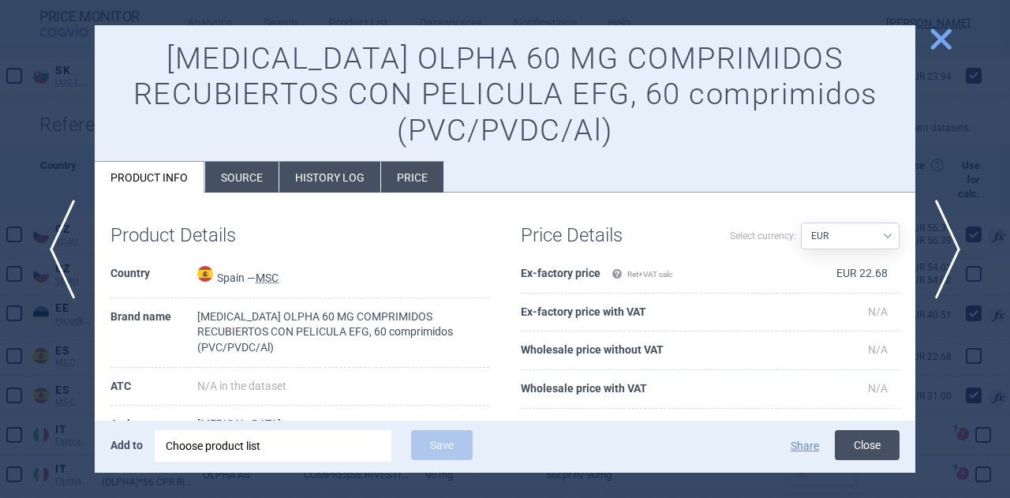
click at [874, 432] on button "Close" at bounding box center [867, 445] width 65 height 30
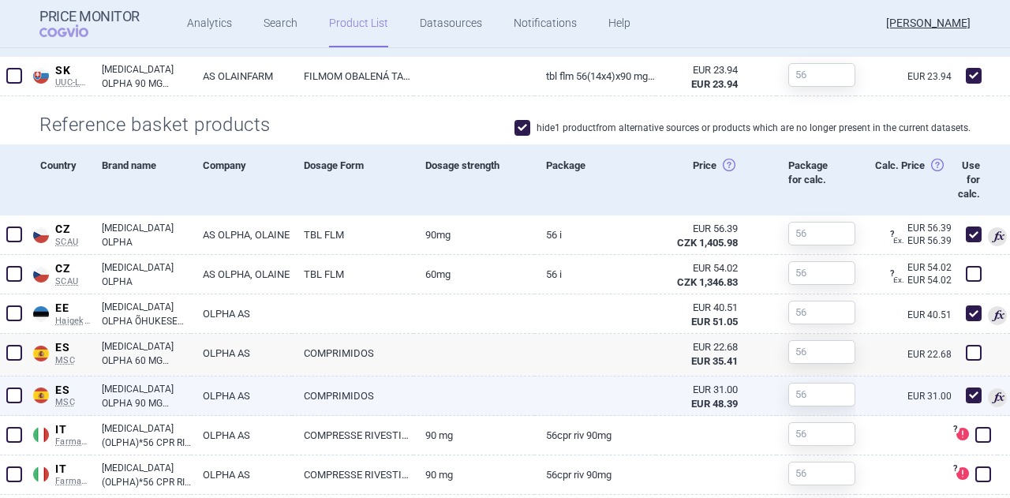
click at [144, 385] on link "[MEDICAL_DATA] OLPHA 90 MG COMPRIMIDOS RECUBIERTOS CON PELICULA EFG, 56 COMPRIM…" at bounding box center [146, 396] width 89 height 28
select select "EUR"
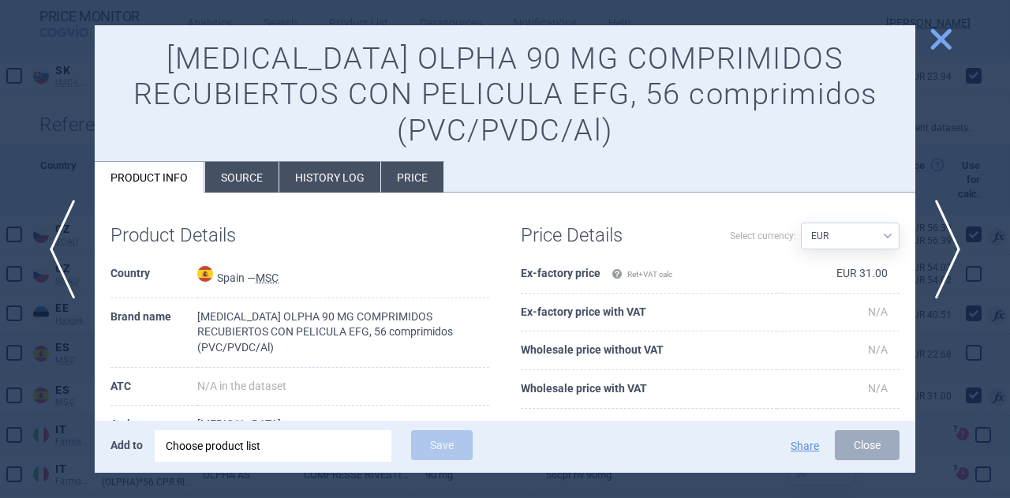
click at [864, 440] on button "Close" at bounding box center [867, 445] width 65 height 30
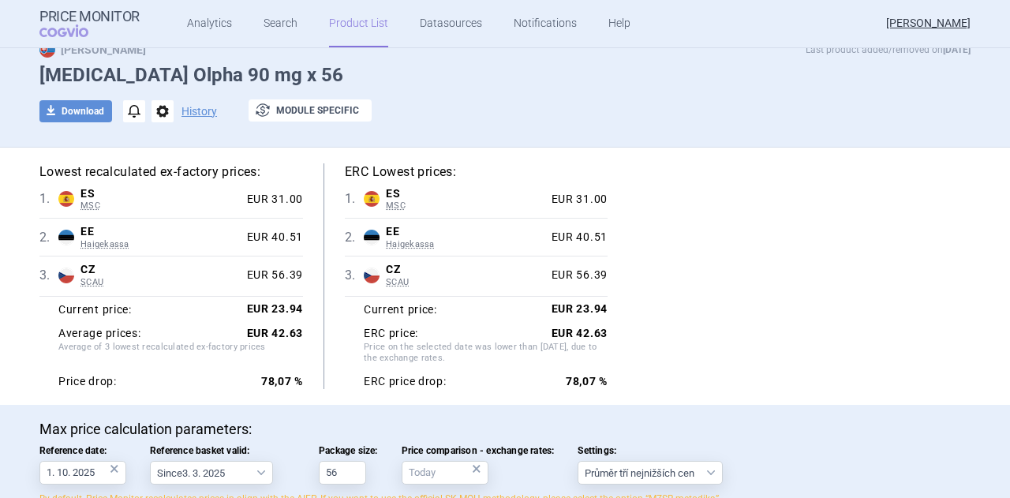
scroll to position [79, 0]
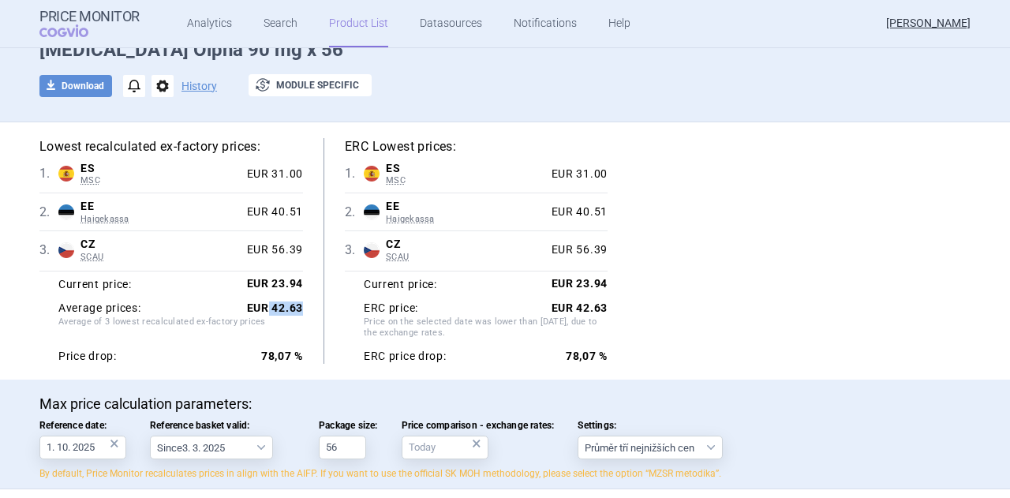
drag, startPoint x: 297, startPoint y: 306, endPoint x: 263, endPoint y: 303, distance: 34.1
click at [263, 303] on strong "EUR 42.63" at bounding box center [275, 308] width 56 height 13
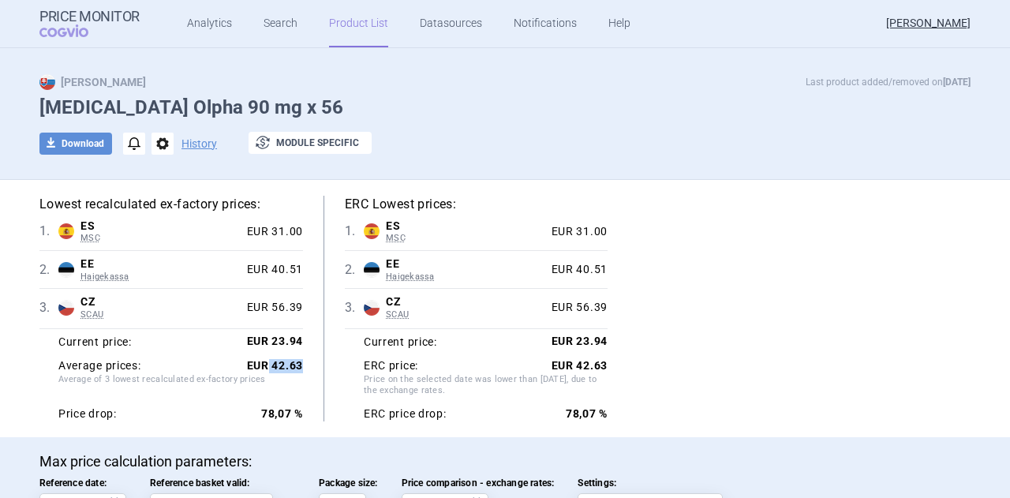
scroll to position [0, 0]
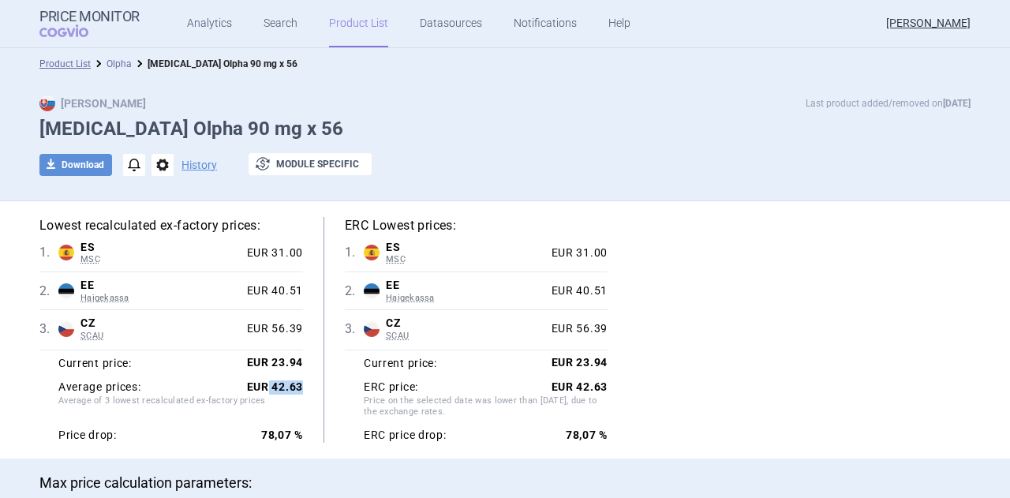
click at [118, 59] on link "Olpha" at bounding box center [119, 63] width 25 height 11
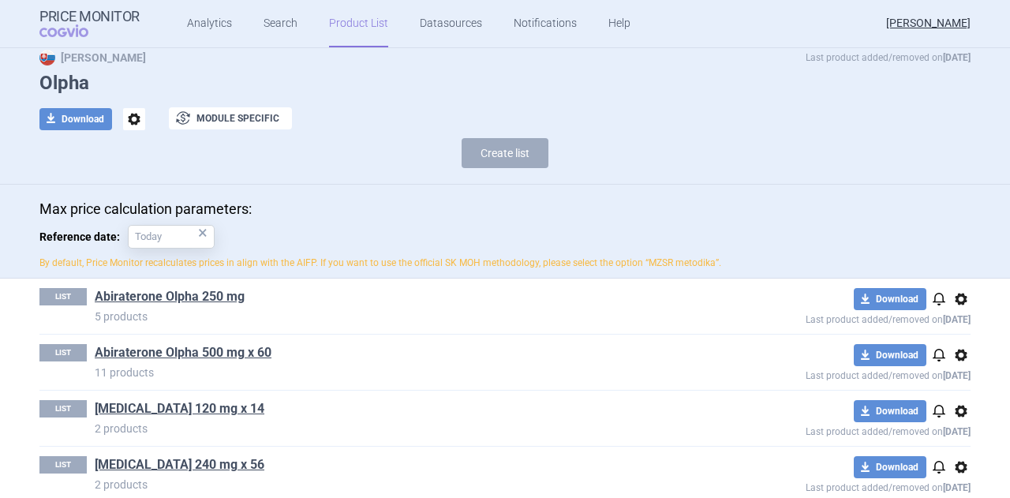
scroll to position [79, 0]
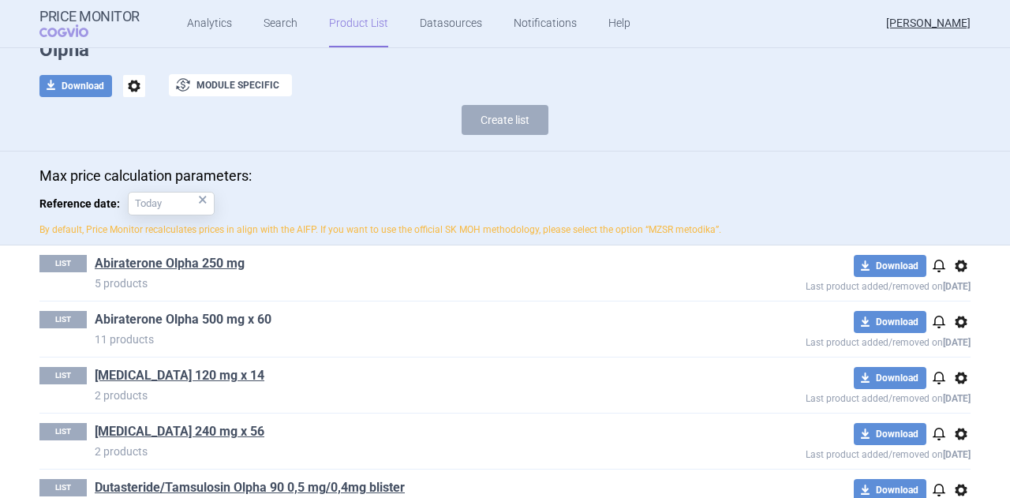
click at [193, 317] on link "Abiraterone Olpha 500 mg x 60" at bounding box center [183, 319] width 177 height 17
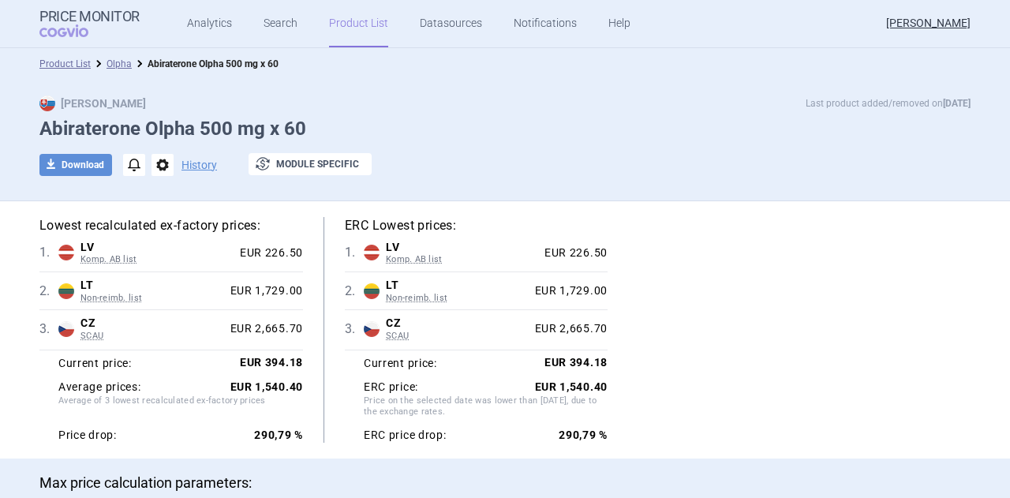
click at [879, 306] on div "Lowest recalculated ex-factory prices: 1 . [PERSON_NAME]. AB list Latvia Komp. …" at bounding box center [505, 330] width 932 height 226
click at [268, 21] on link "Search" at bounding box center [281, 23] width 34 height 47
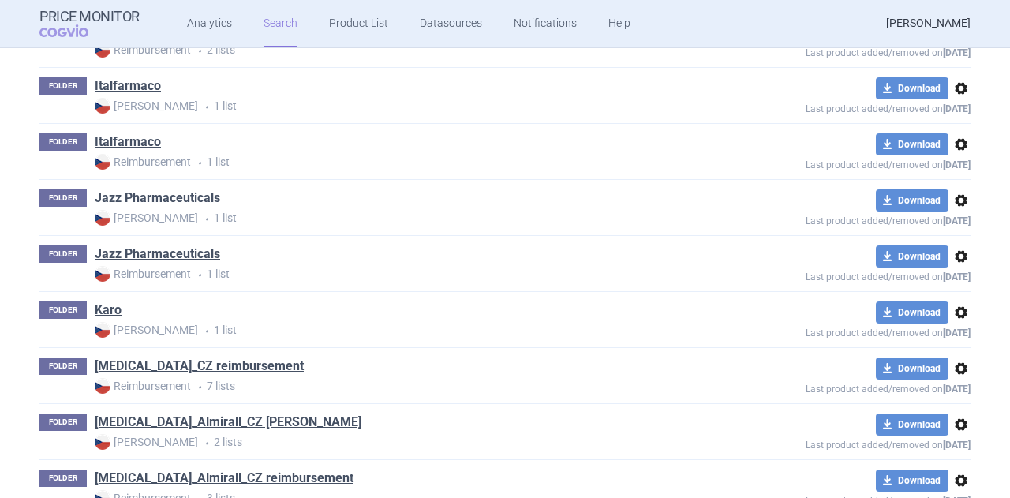
scroll to position [1974, 0]
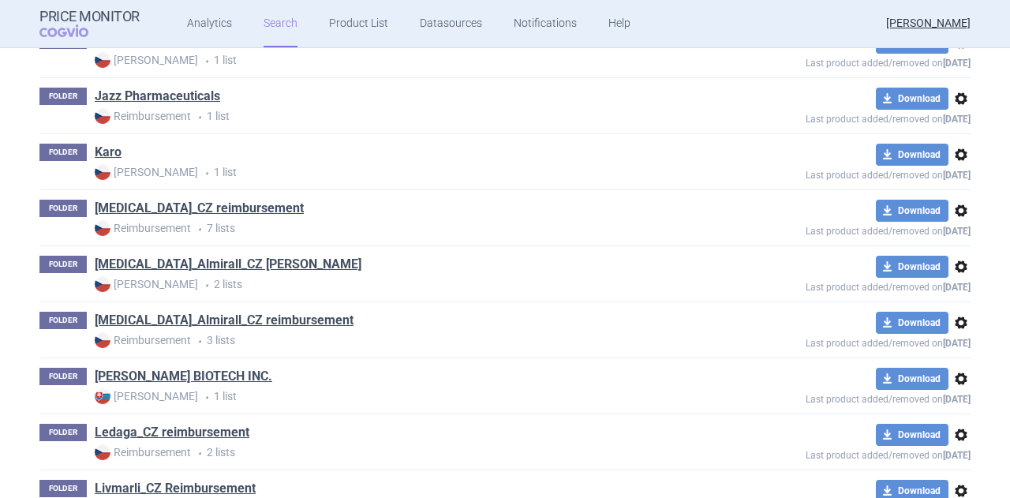
click at [208, 200] on link "[MEDICAL_DATA]_CZ reimbursement" at bounding box center [199, 208] width 209 height 17
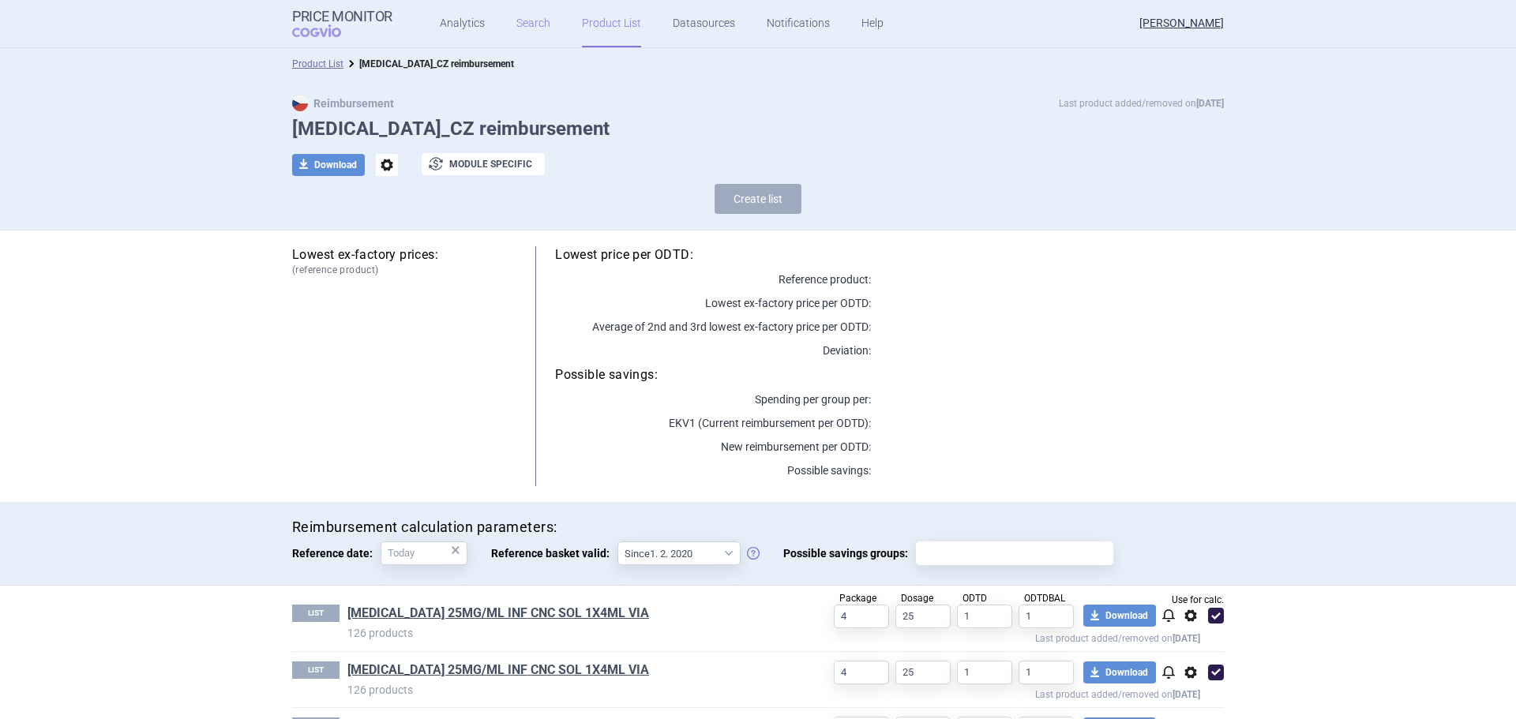
click at [519, 30] on link "Search" at bounding box center [533, 23] width 34 height 47
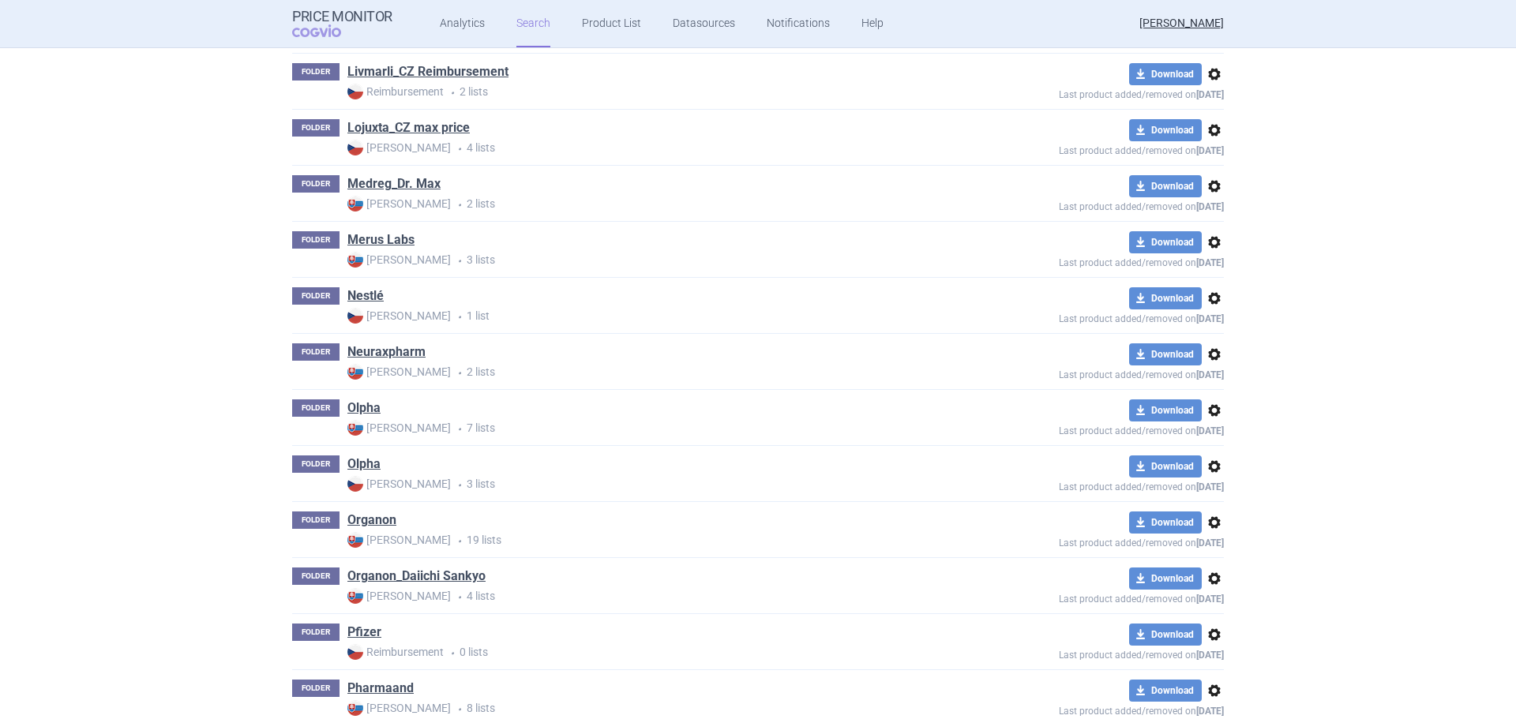
scroll to position [2526, 0]
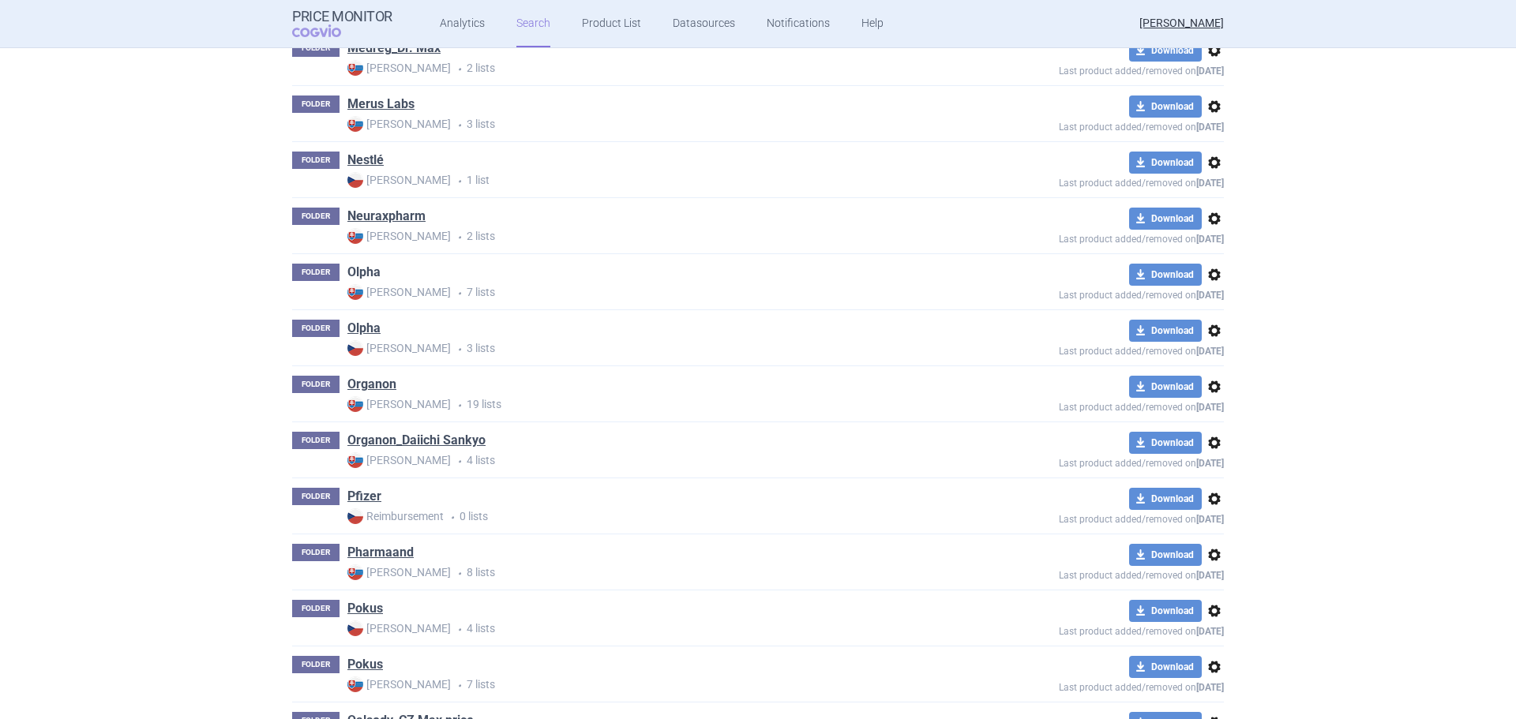
click at [368, 278] on link "Olpha" at bounding box center [363, 272] width 33 height 17
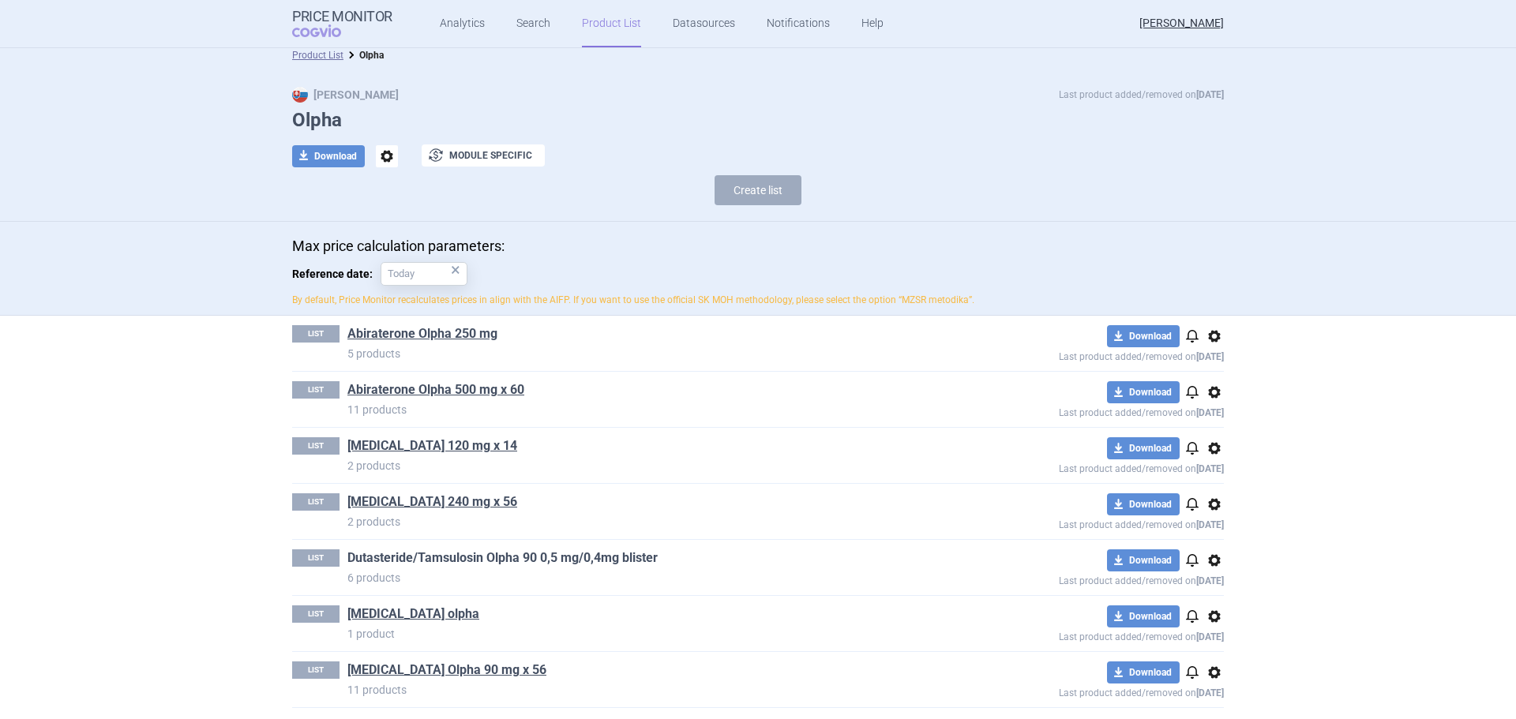
scroll to position [13, 0]
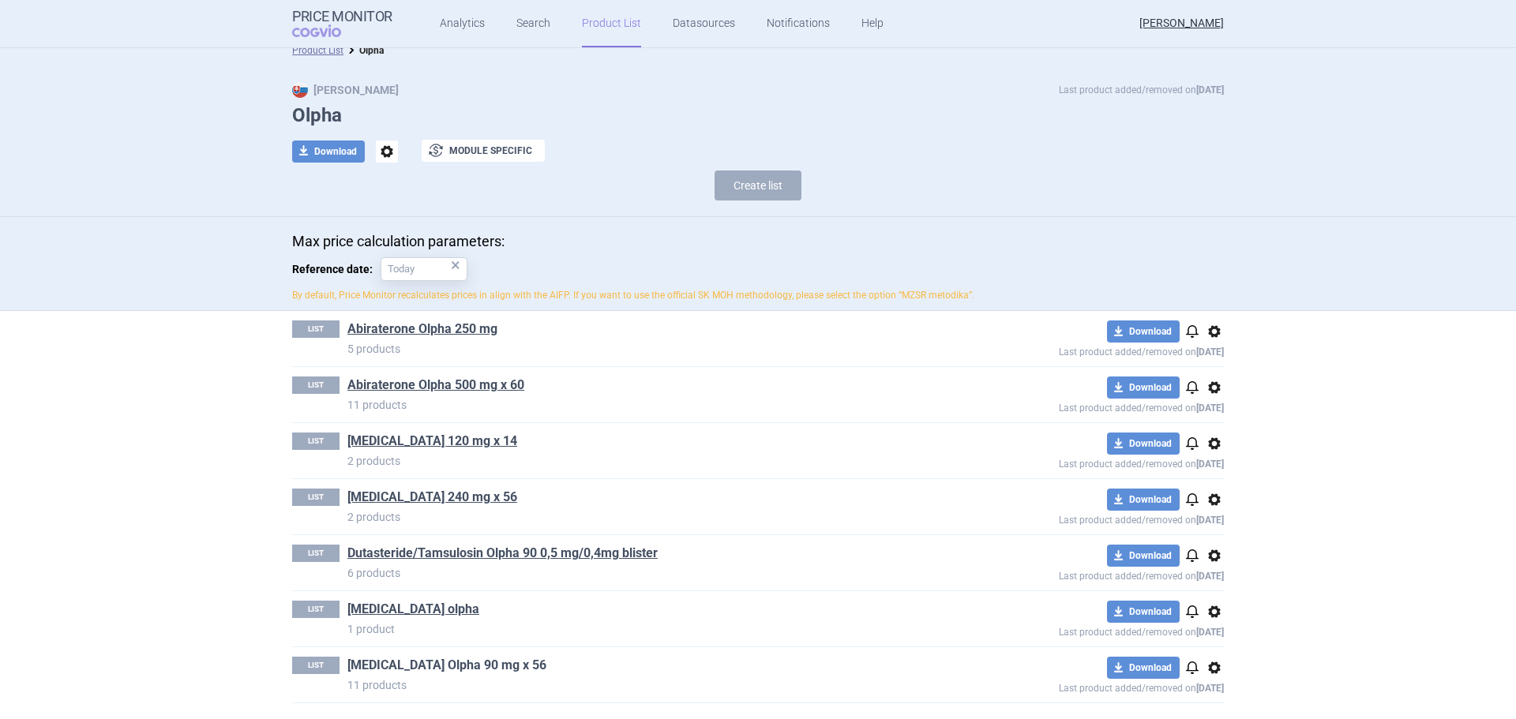
click at [432, 671] on link "[MEDICAL_DATA] Olpha 90 mg x 56" at bounding box center [446, 665] width 199 height 17
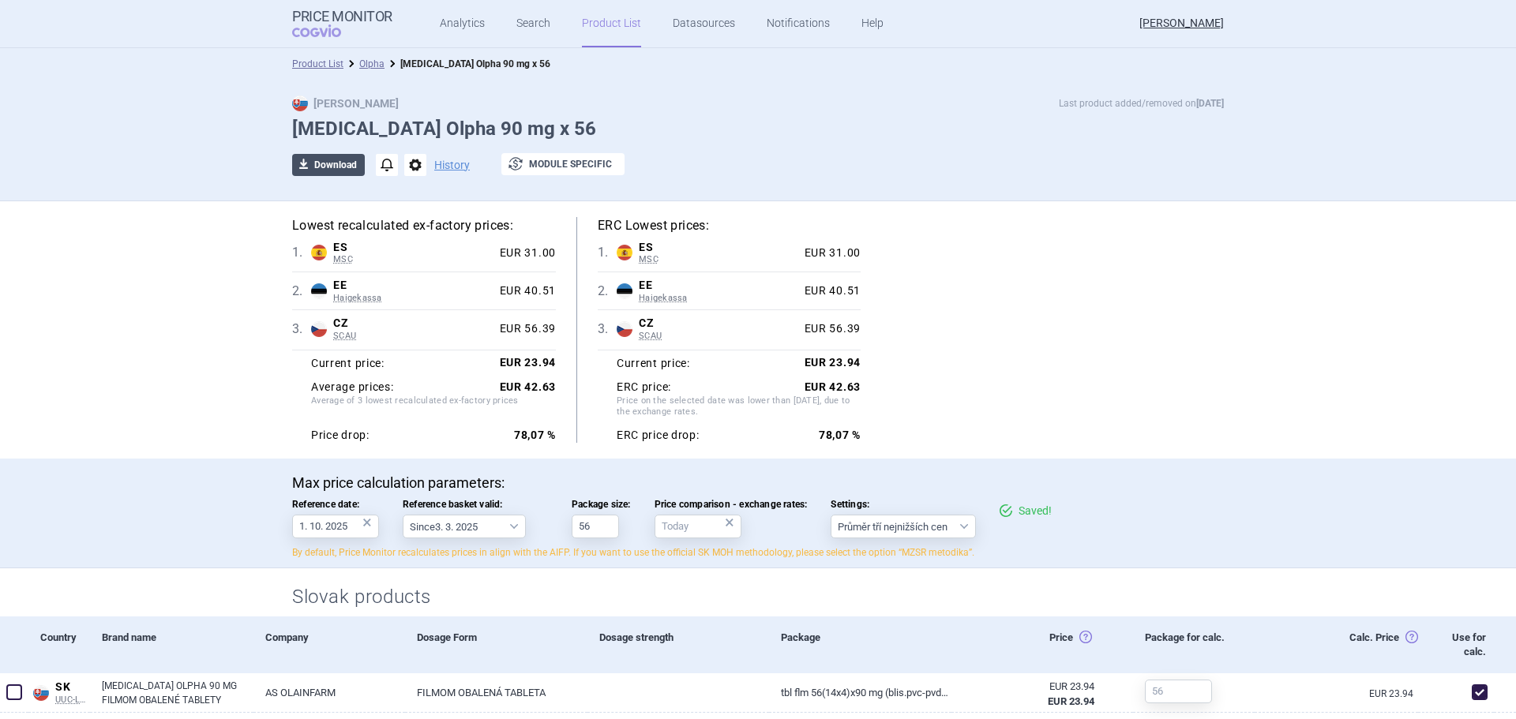
click at [342, 163] on button "download Download" at bounding box center [328, 165] width 73 height 22
select select "EUR"
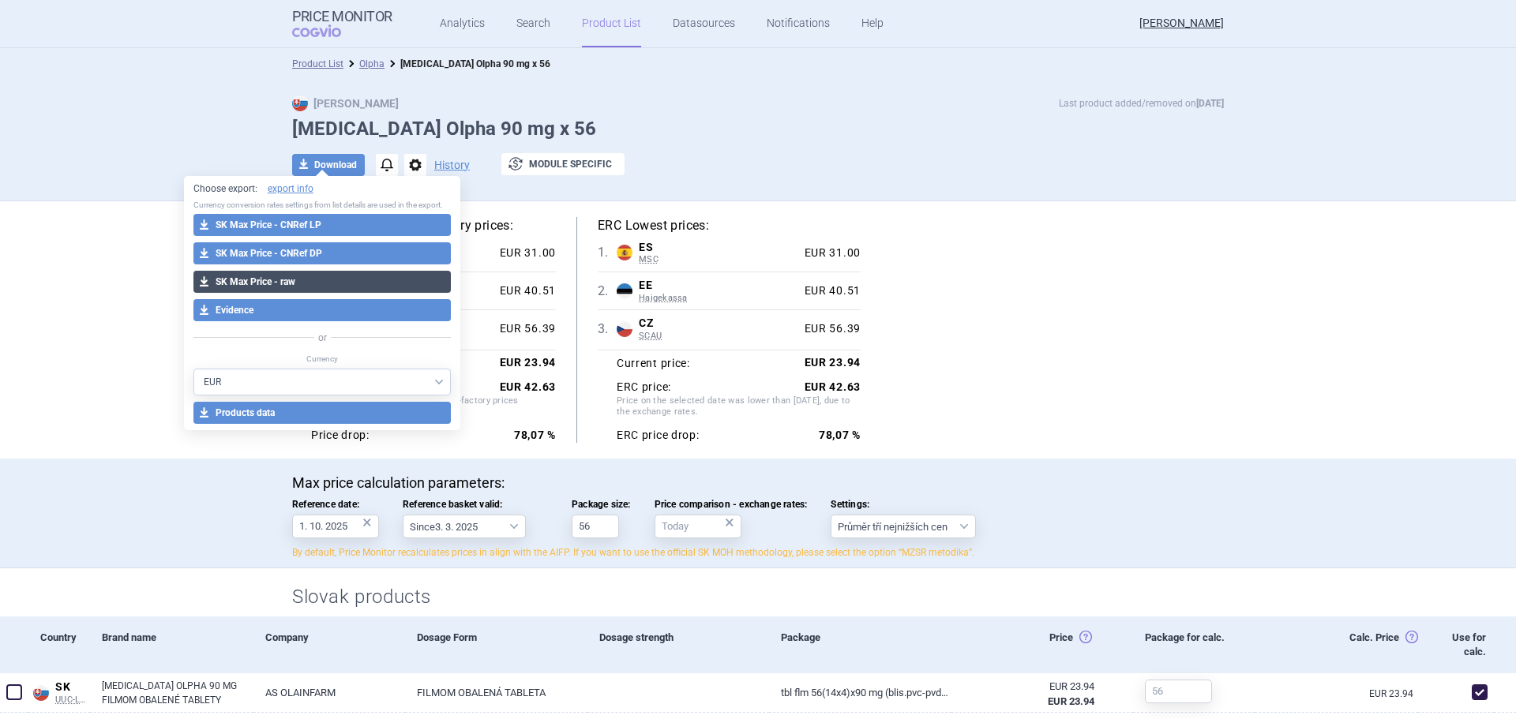
click at [275, 277] on button "download SK Max Price - raw" at bounding box center [322, 282] width 258 height 22
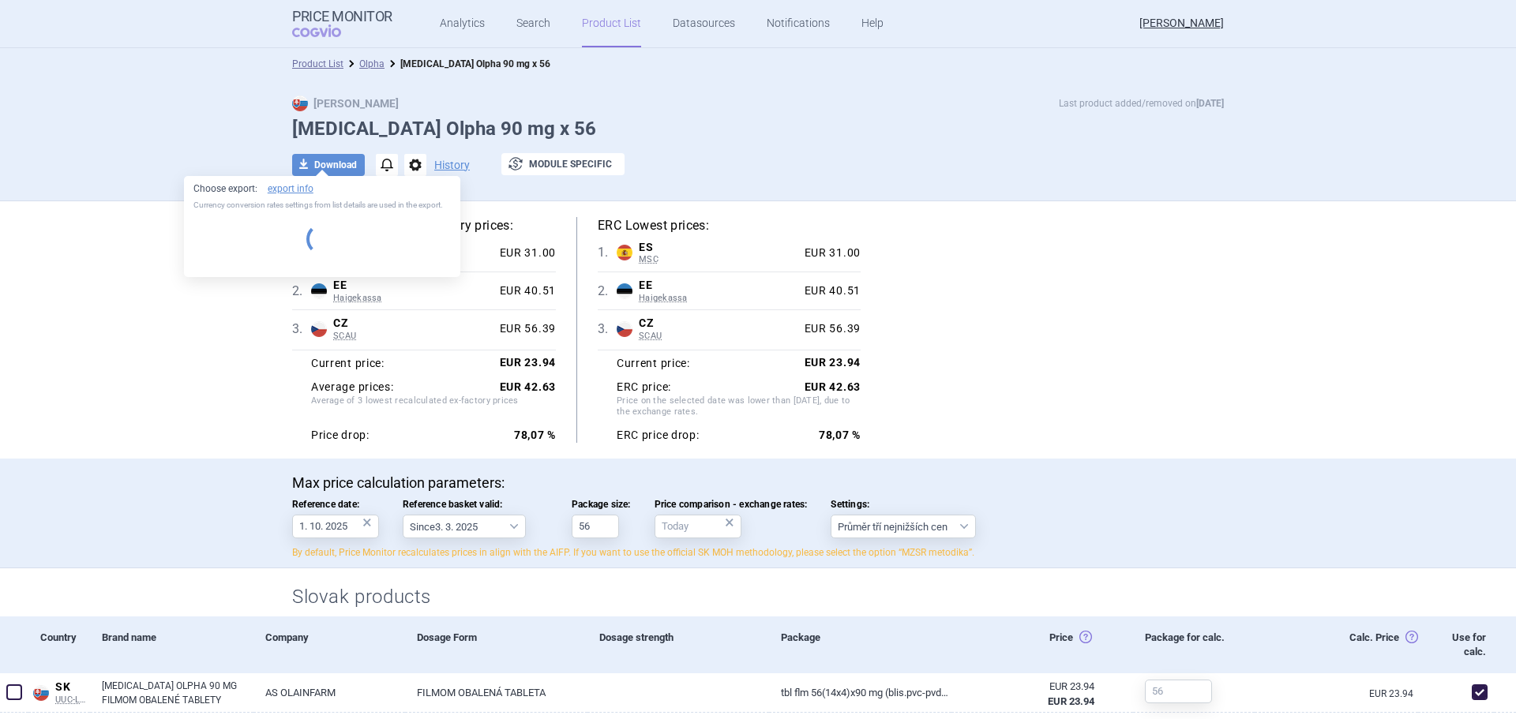
select select "EUR"
